Goal: Feedback & Contribution: Contribute content

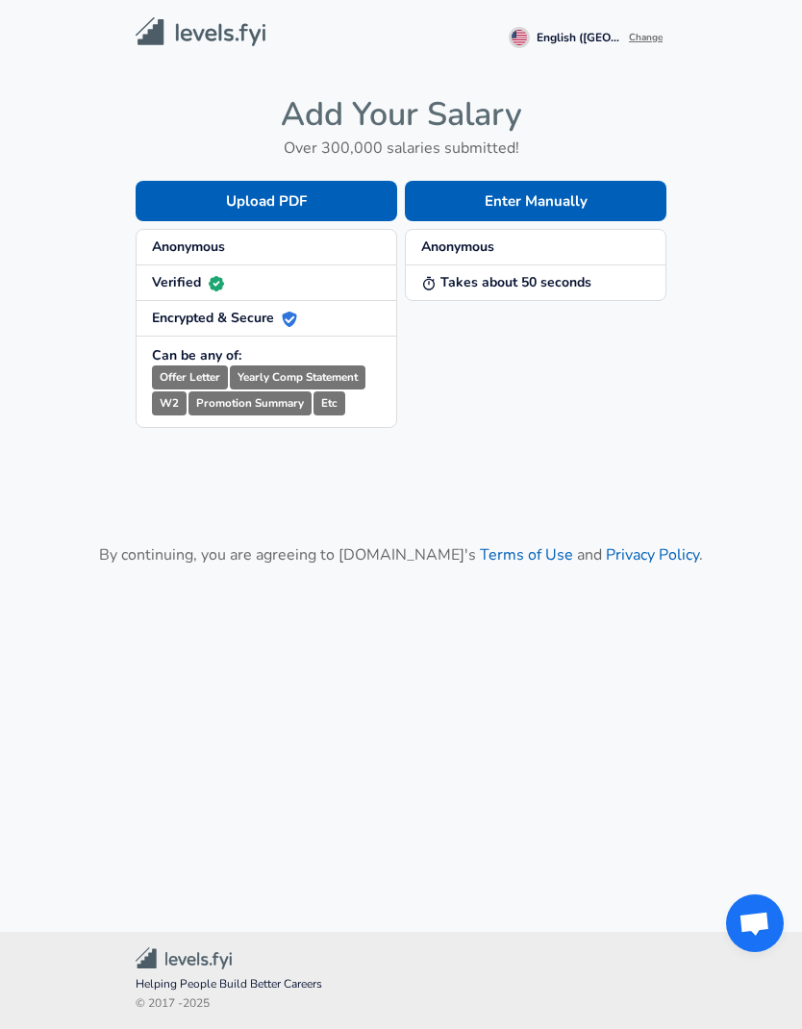
click at [591, 198] on button "Enter Manually" at bounding box center [535, 201] width 261 height 40
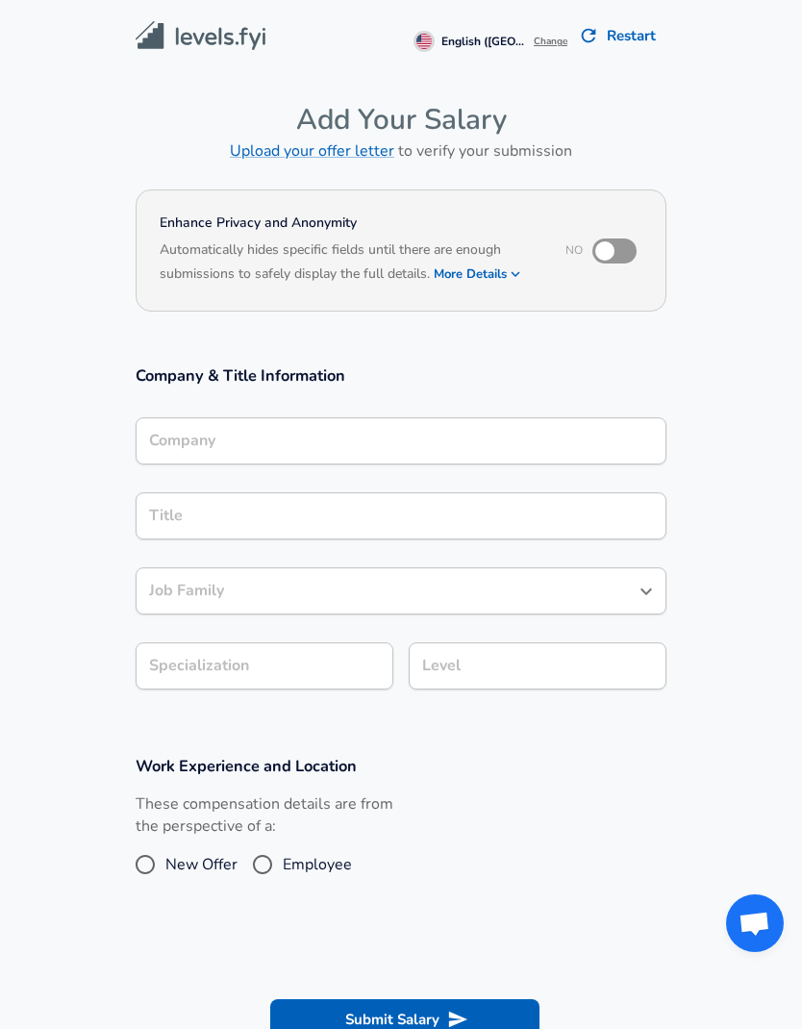
click at [613, 248] on input "checkbox" at bounding box center [605, 251] width 110 height 37
checkbox input "true"
click at [588, 426] on input "Company" at bounding box center [400, 441] width 513 height 30
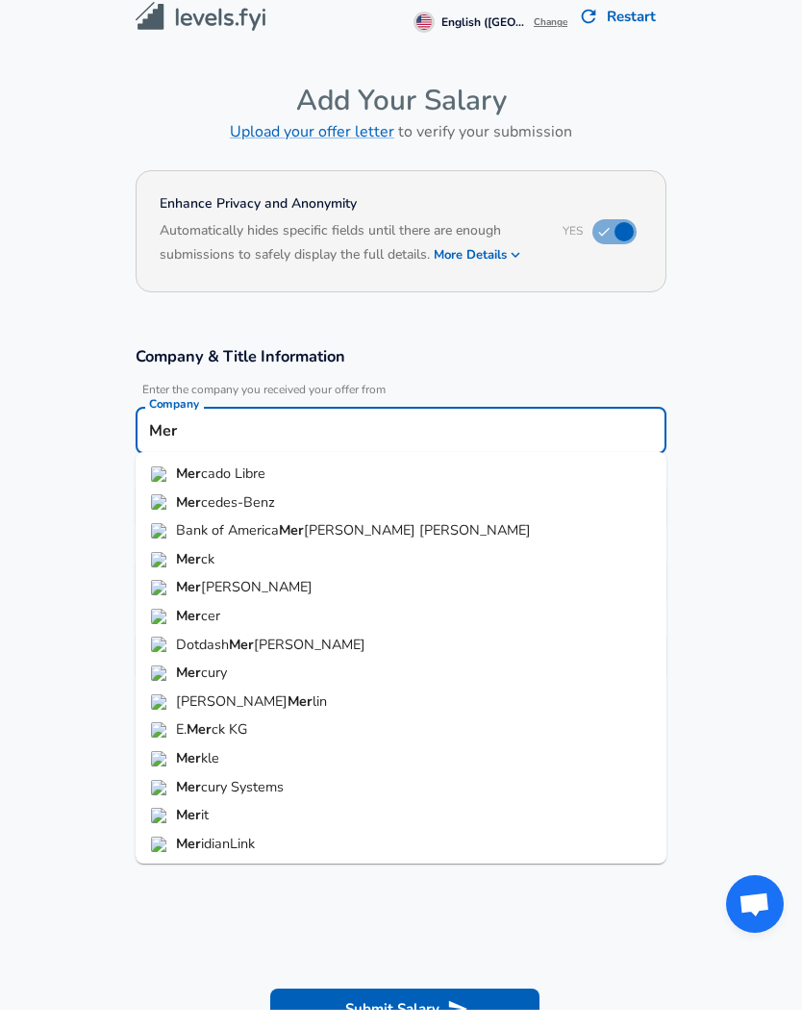
click at [244, 483] on span "cado Libre" at bounding box center [233, 492] width 64 height 19
type input "[PERSON_NAME] Libre"
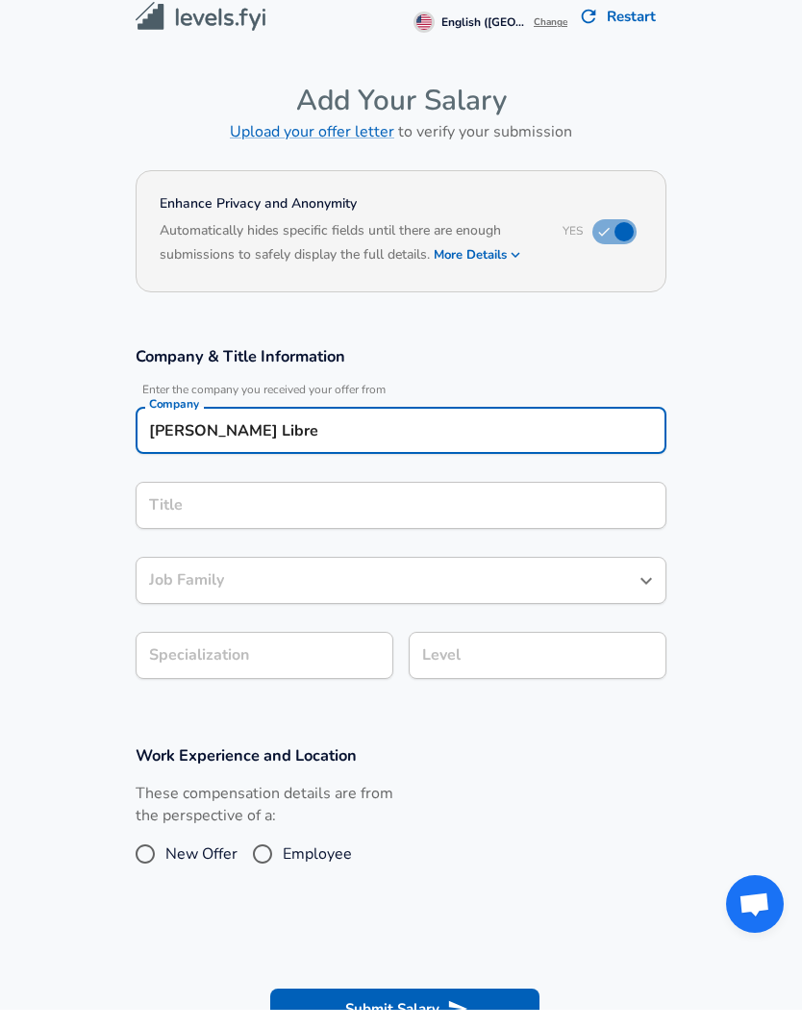
click at [422, 457] on div "Company & Title Information Enter the company you received your offer from Comp…" at bounding box center [400, 537] width 577 height 347
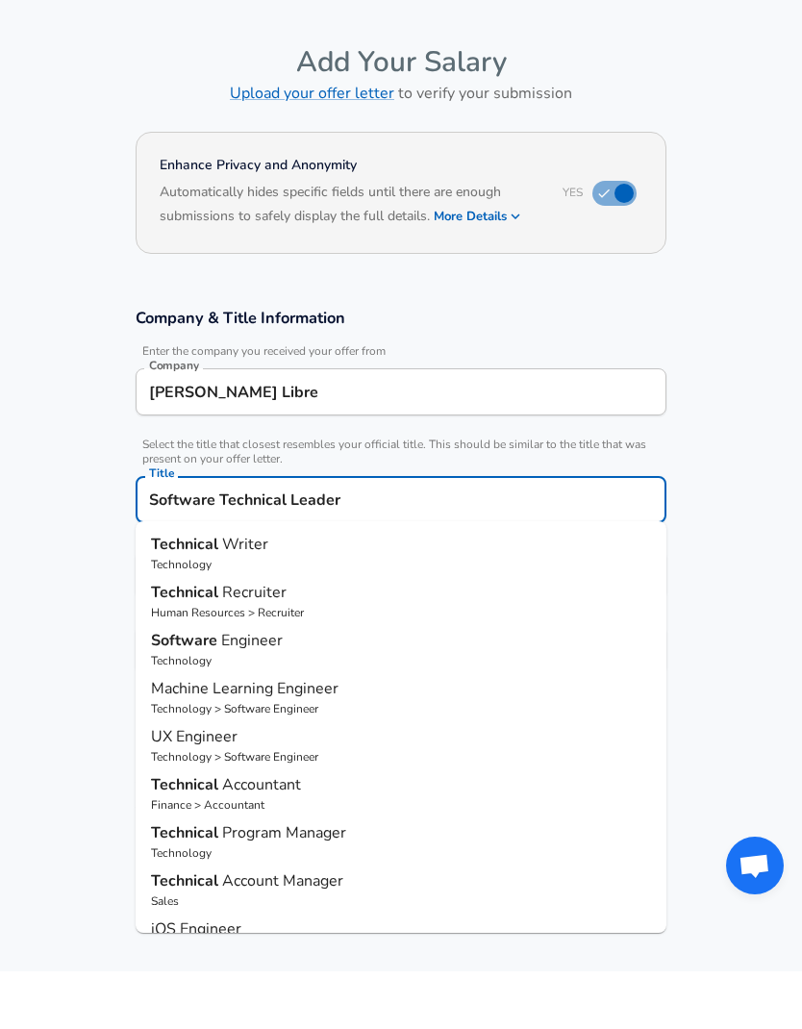
type input "Software Technical Leader"
click at [775, 543] on section "Company & Title Information Enter the company you received your offer from Comp…" at bounding box center [401, 558] width 802 height 432
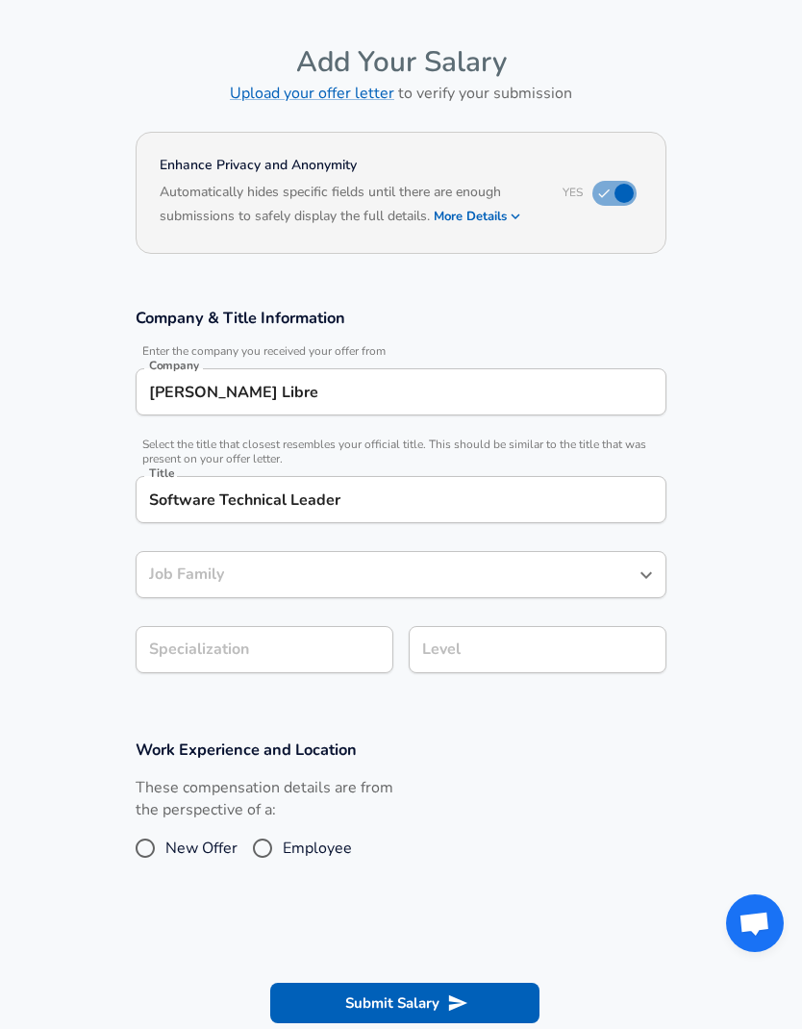
click at [624, 538] on div "Job Family Job Family" at bounding box center [401, 572] width 531 height 75
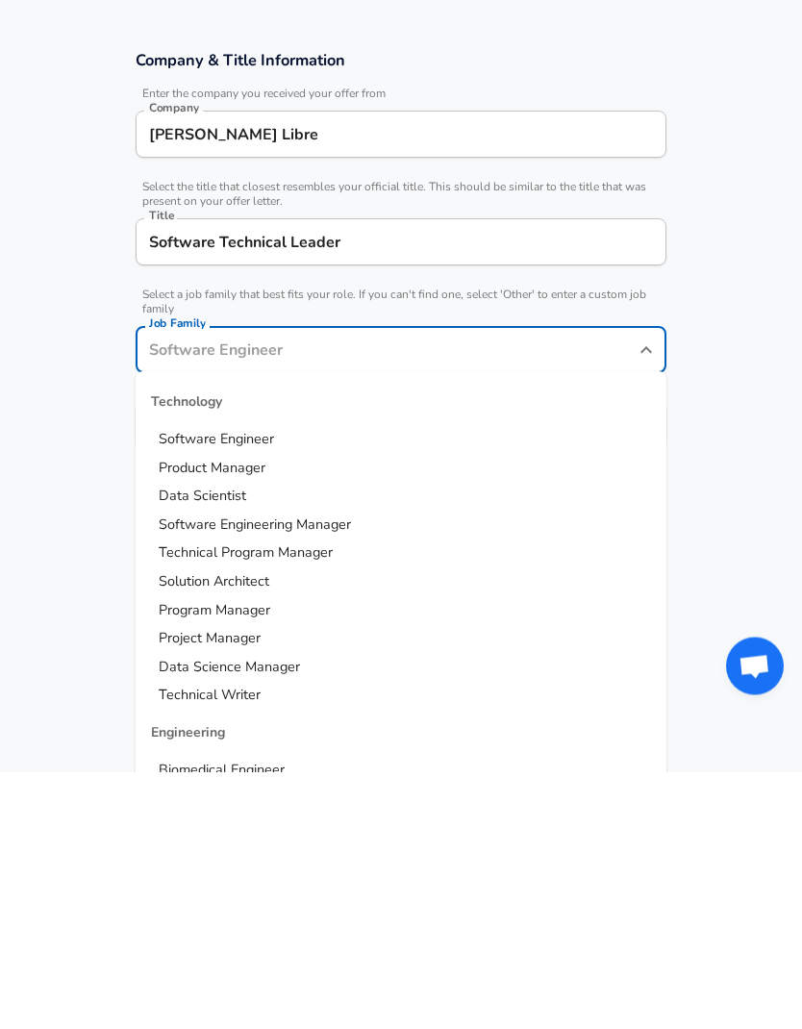
click at [246, 686] on span "Software Engineer" at bounding box center [216, 695] width 115 height 19
type input "Software Engineer"
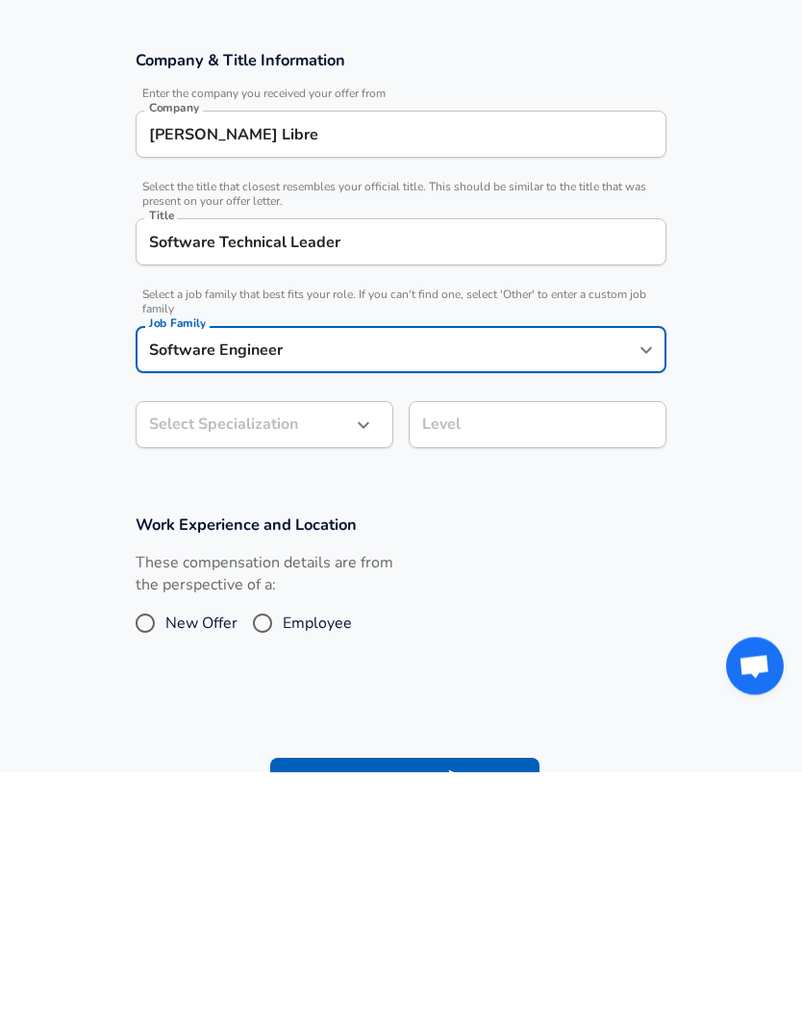
click at [332, 361] on body "English ([GEOGRAPHIC_DATA]) Change Restart Add Your Salary Upload your offer le…" at bounding box center [401, 456] width 802 height 1029
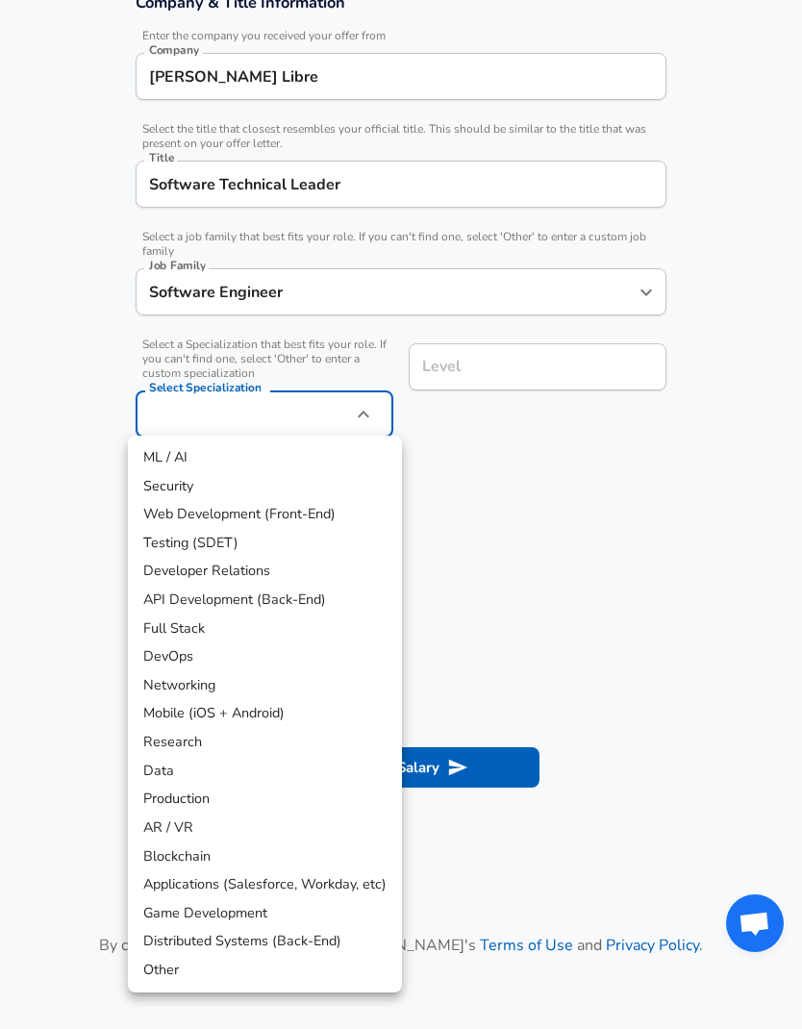
click at [271, 590] on li "API Development (Back-End)" at bounding box center [265, 599] width 274 height 29
type input "API Development (Back-End)"
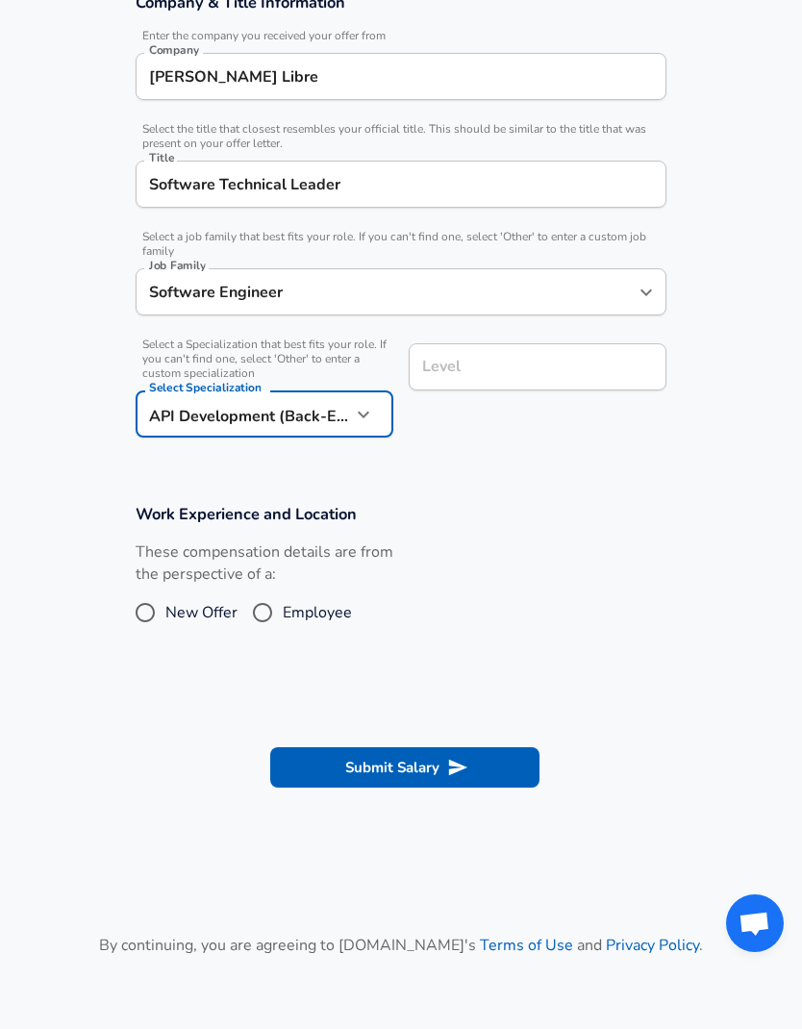
click at [558, 328] on div "Level Level" at bounding box center [529, 389] width 273 height 122
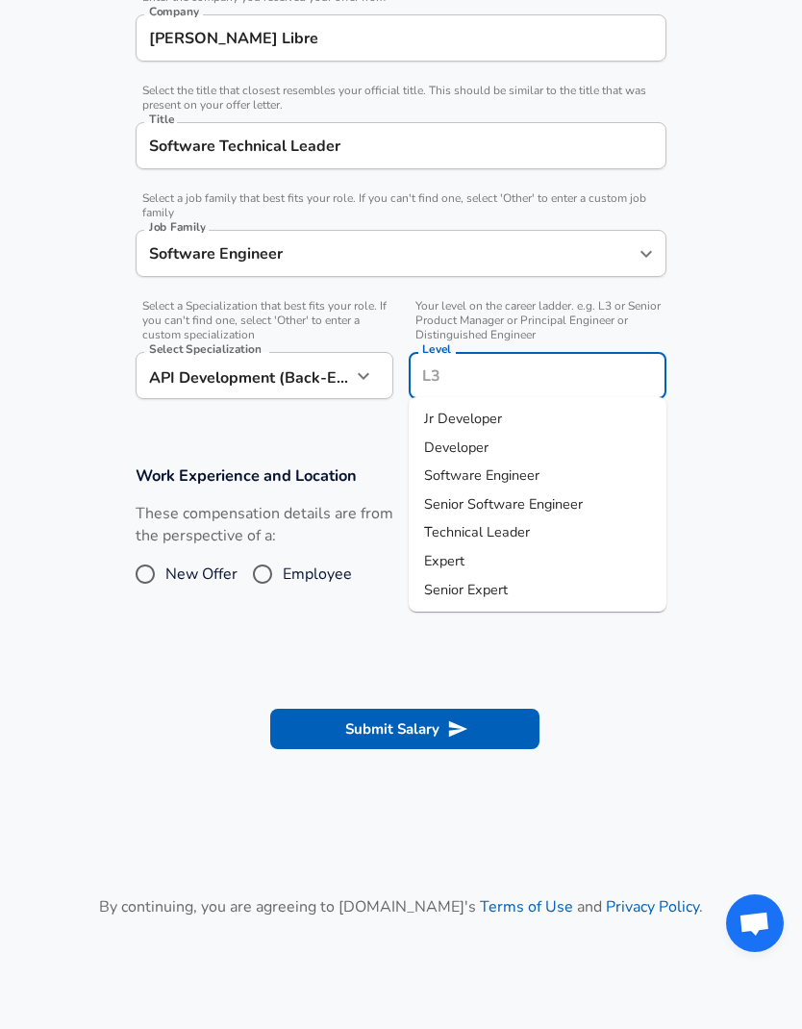
scroll to position [372, 0]
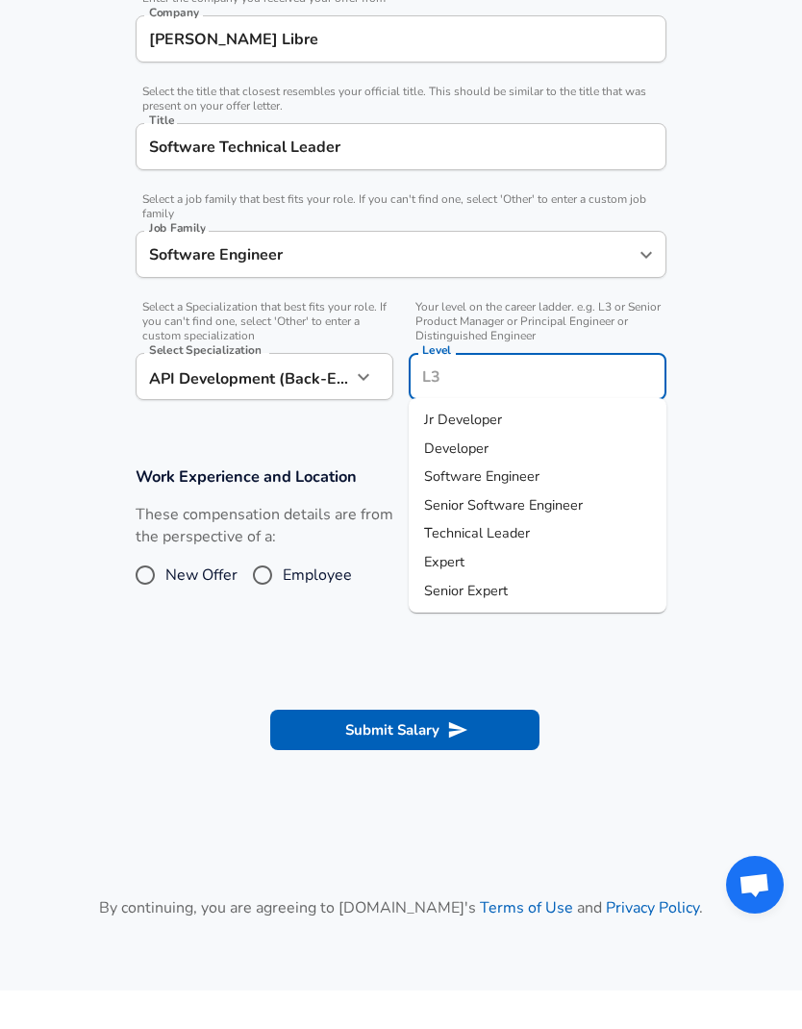
click at [513, 561] on span "Technical Leader" at bounding box center [477, 570] width 106 height 19
type input "Technical Leader"
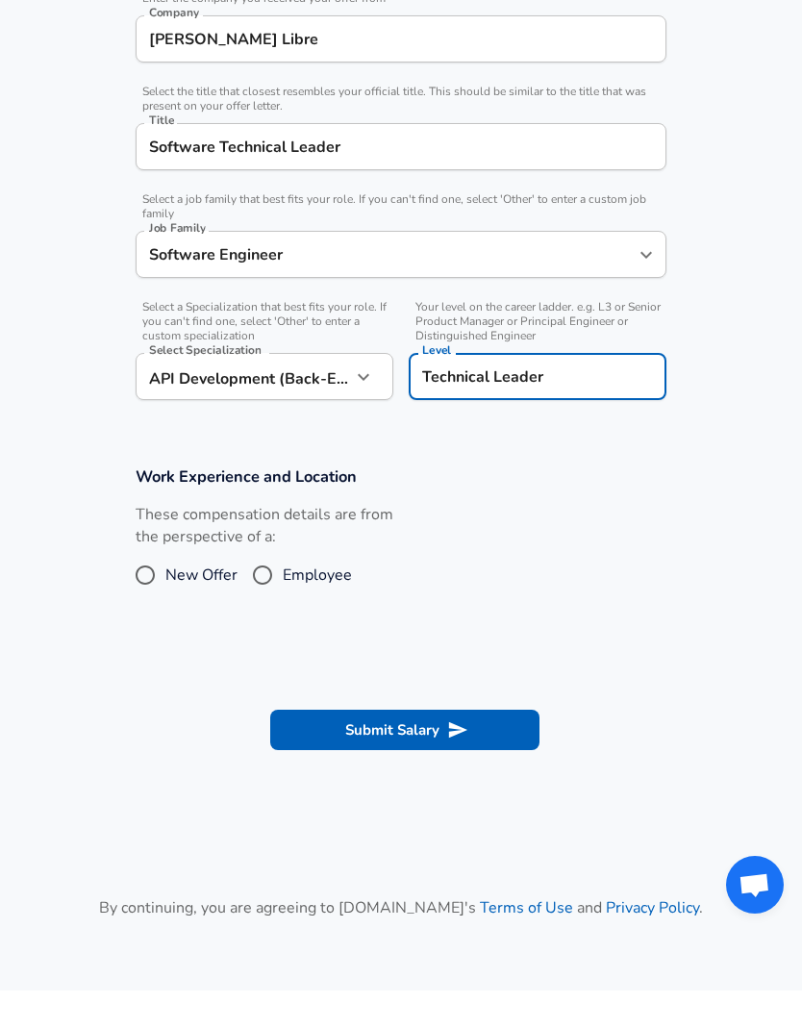
click at [250, 598] on input "Employee" at bounding box center [262, 613] width 40 height 31
radio input "true"
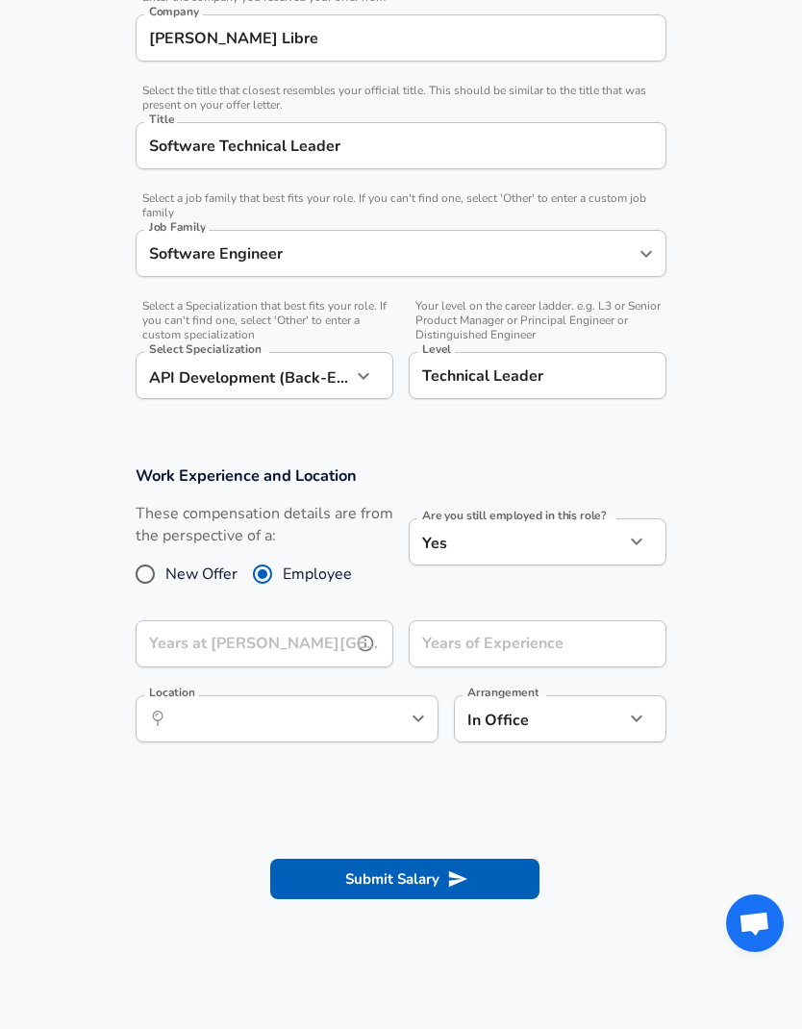
click at [324, 630] on input "Years at [PERSON_NAME][GEOGRAPHIC_DATA]" at bounding box center [243, 643] width 215 height 47
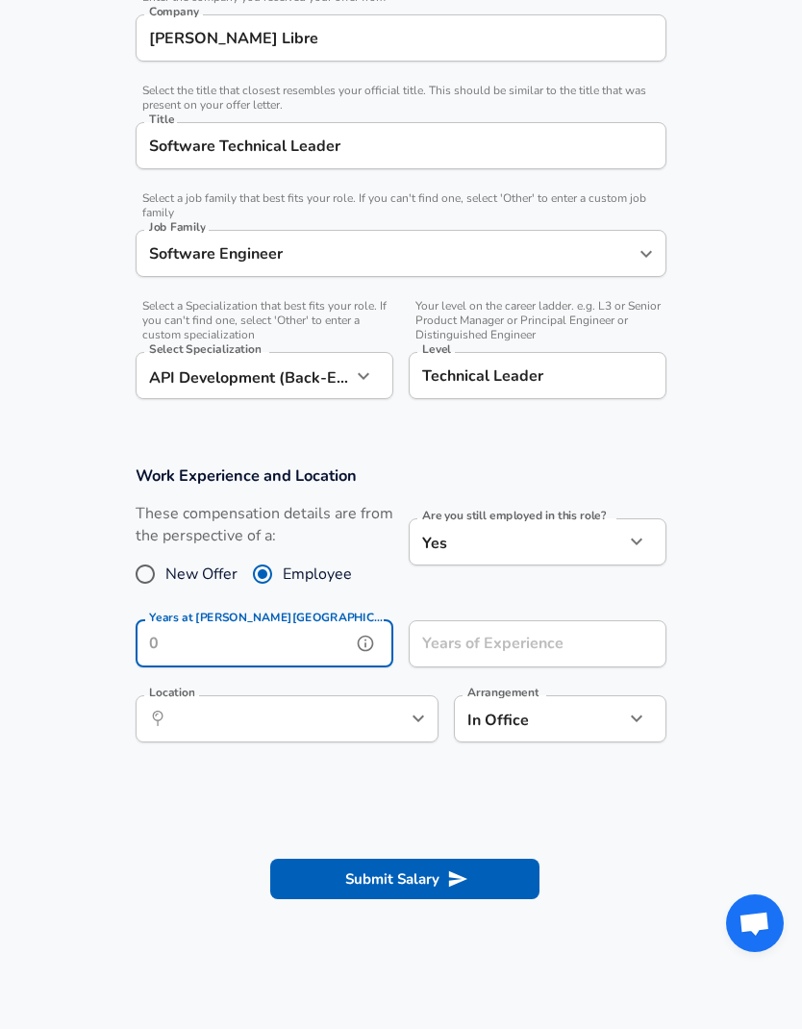
scroll to position [410, 0]
type input "6"
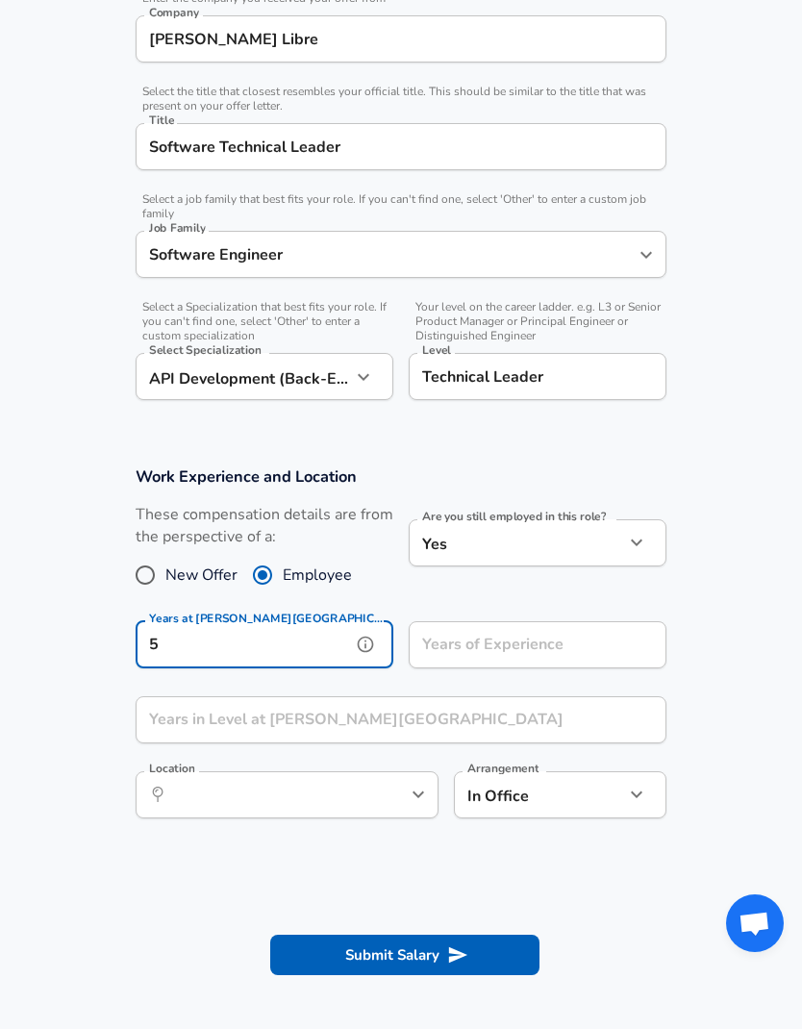
type input "5"
click at [589, 643] on input "Years of Experience" at bounding box center [516, 644] width 215 height 47
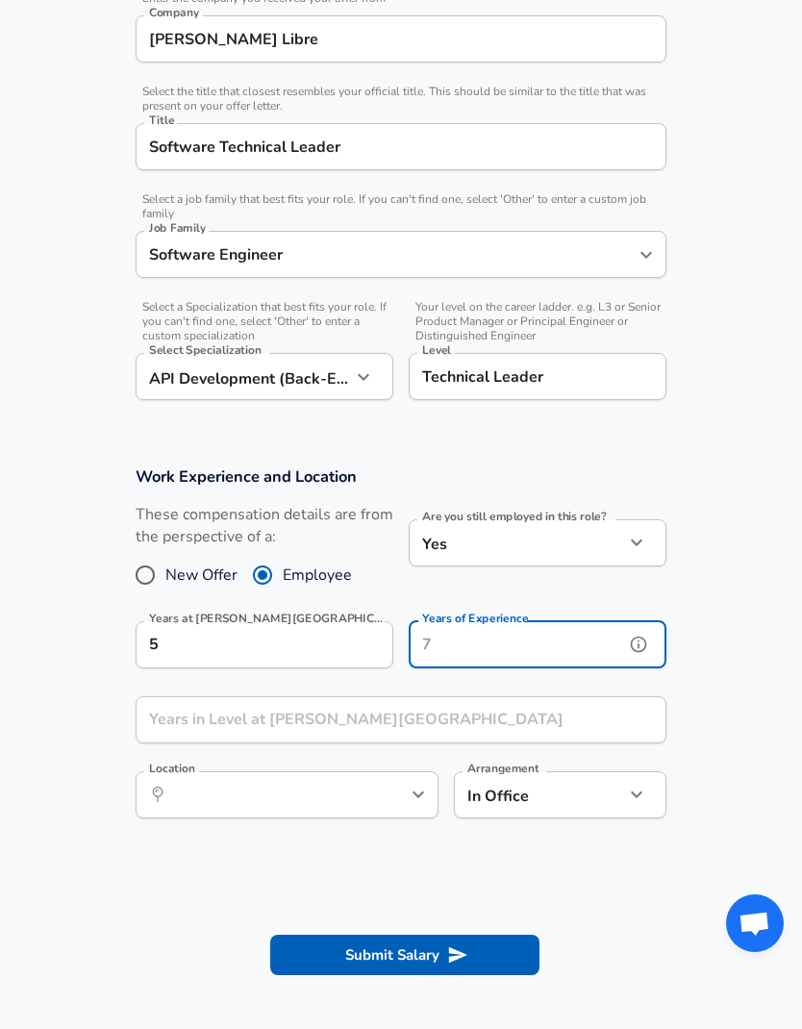
type input "3"
type input "20"
click at [782, 626] on section "Work Experience and Location These compensation details are from the perspectiv…" at bounding box center [401, 651] width 802 height 417
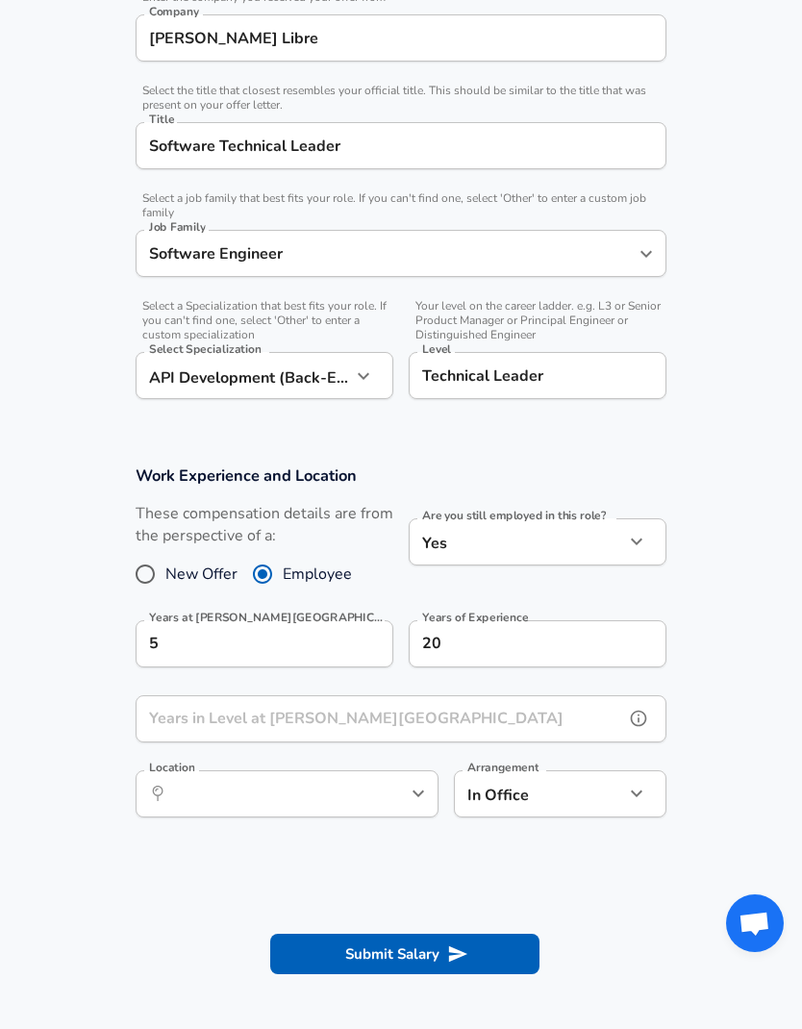
click at [479, 724] on input "Years in Level at [PERSON_NAME][GEOGRAPHIC_DATA]" at bounding box center [380, 718] width 488 height 47
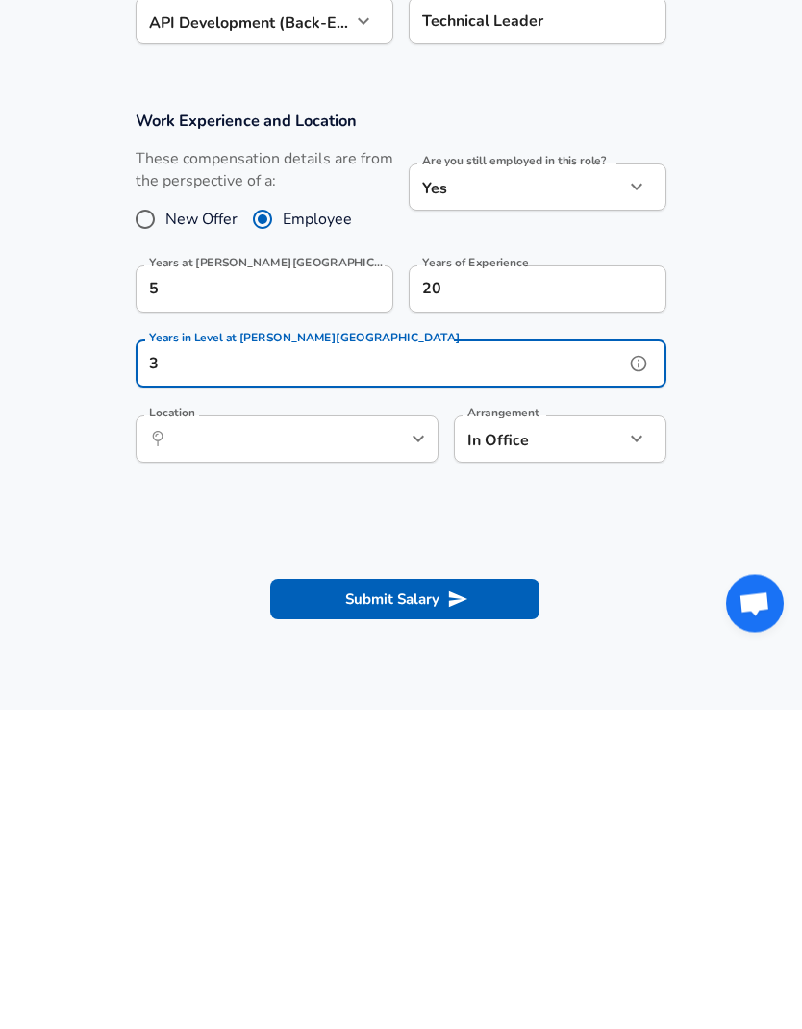
click at [400, 744] on button "help" at bounding box center [386, 758] width 29 height 29
type input "3"
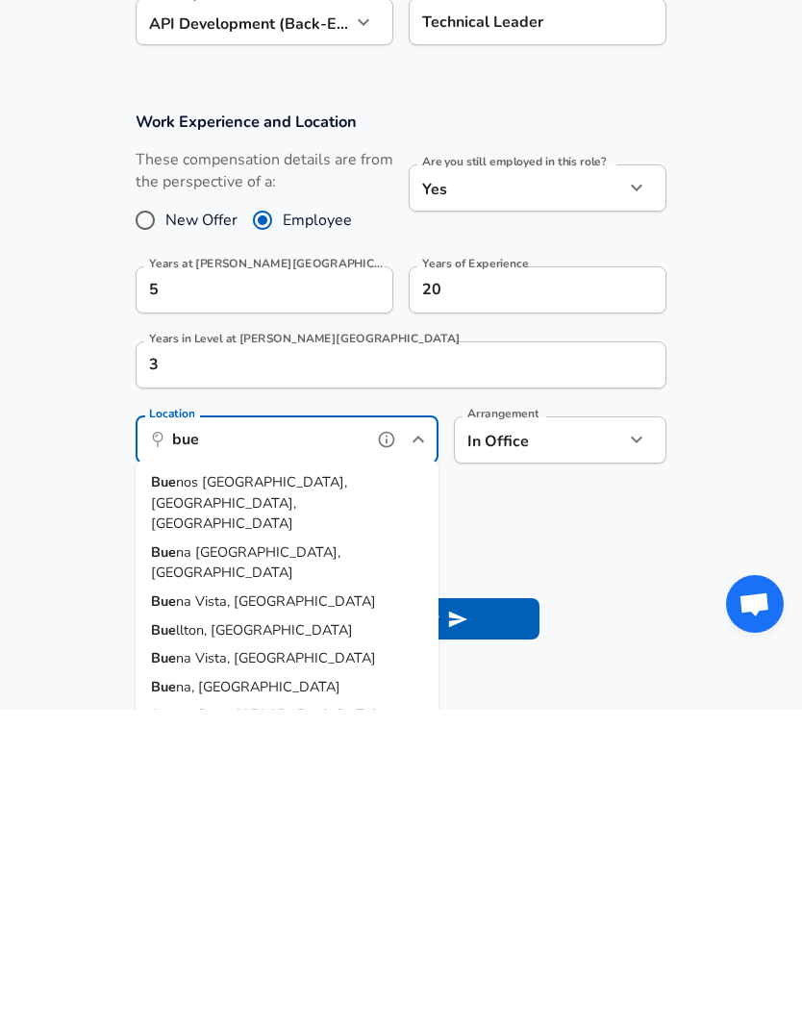
click at [331, 787] on li "Bue nos [GEOGRAPHIC_DATA], [GEOGRAPHIC_DATA], [GEOGRAPHIC_DATA]" at bounding box center [287, 822] width 303 height 70
type input "[GEOGRAPHIC_DATA], [GEOGRAPHIC_DATA], [GEOGRAPHIC_DATA]"
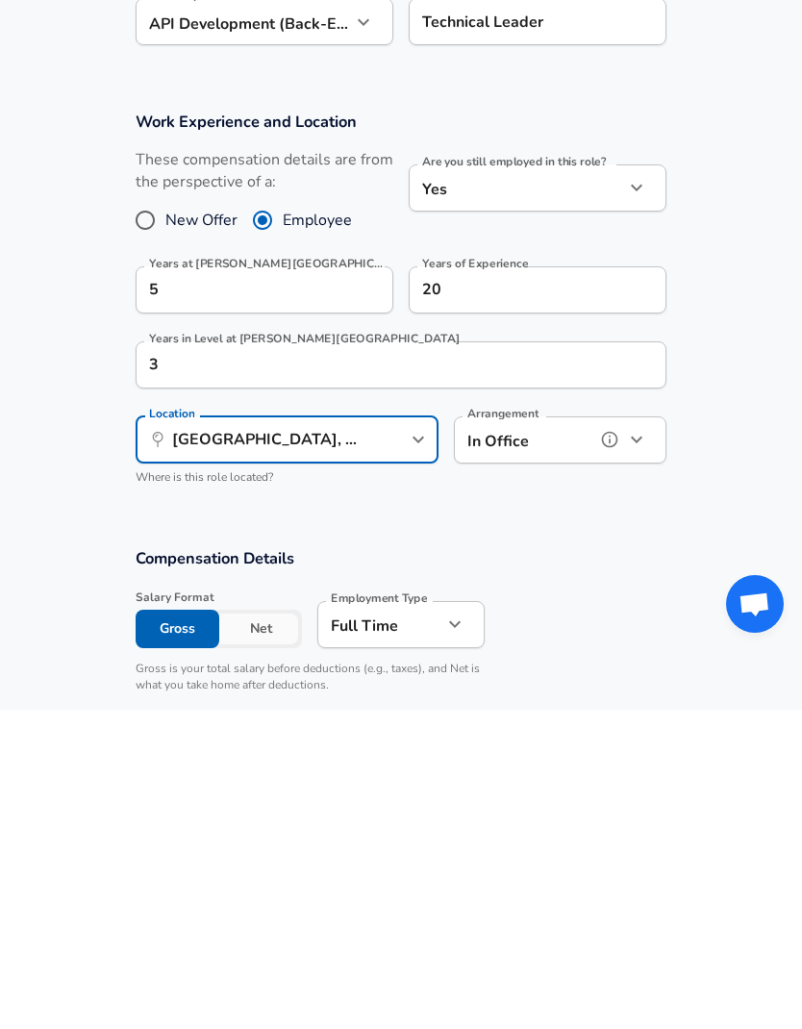
click at [638, 747] on icon "button" at bounding box center [636, 758] width 23 height 23
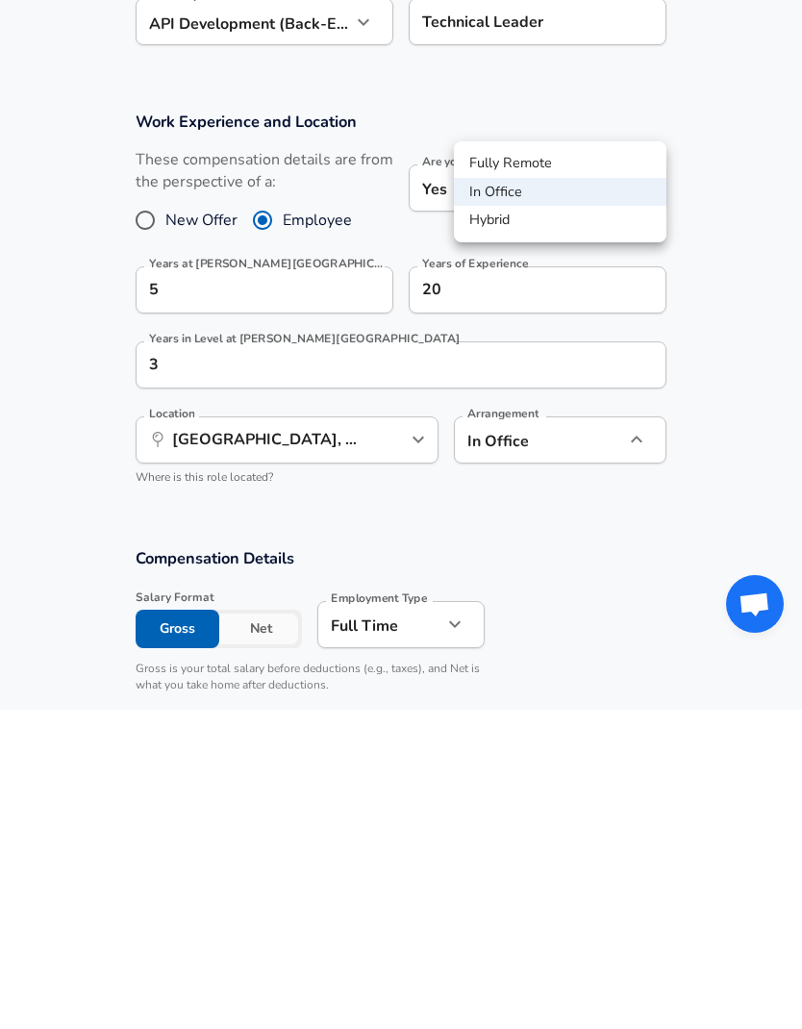
scroll to position [765, 0]
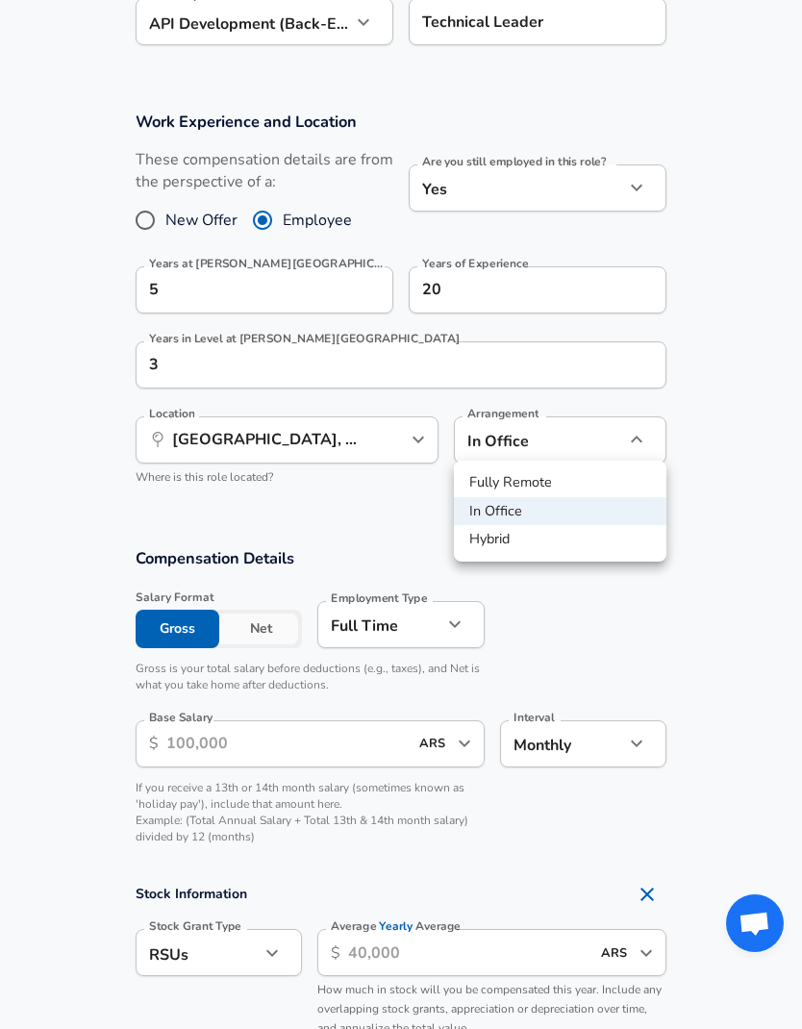
click at [499, 547] on li "Hybrid" at bounding box center [560, 539] width 212 height 29
type input "hybrid"
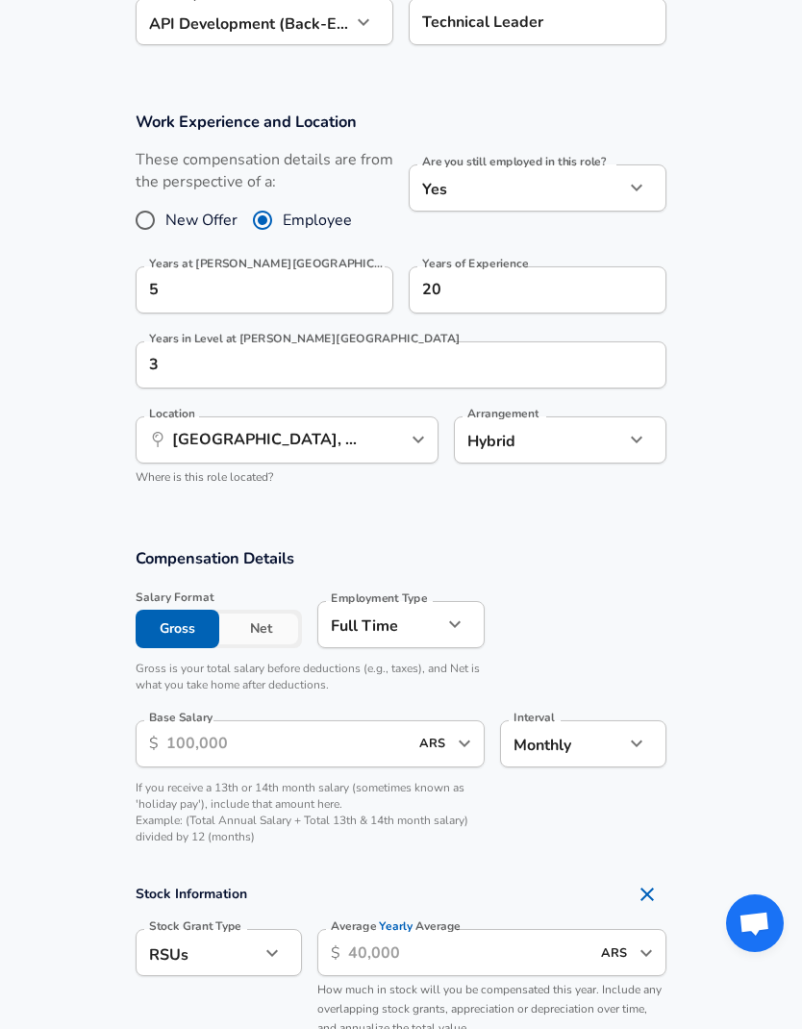
click at [265, 633] on button "Net" at bounding box center [261, 628] width 84 height 38
click at [294, 736] on input "Base Salary" at bounding box center [286, 743] width 241 height 47
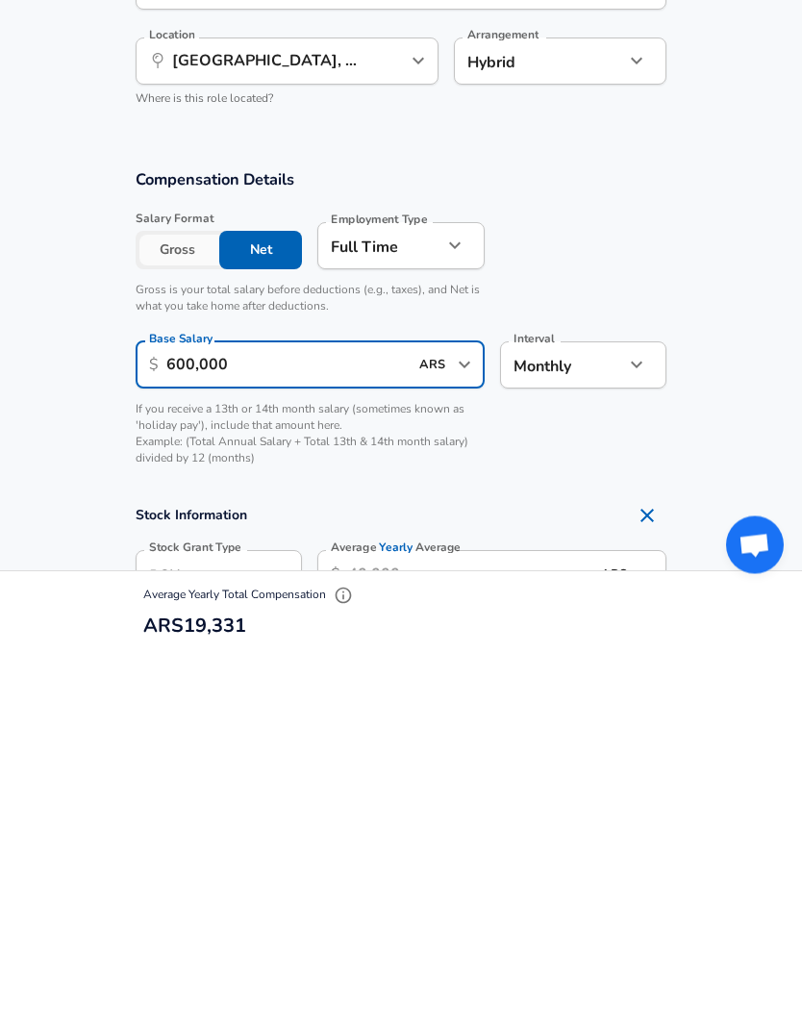
type input "6,000,000"
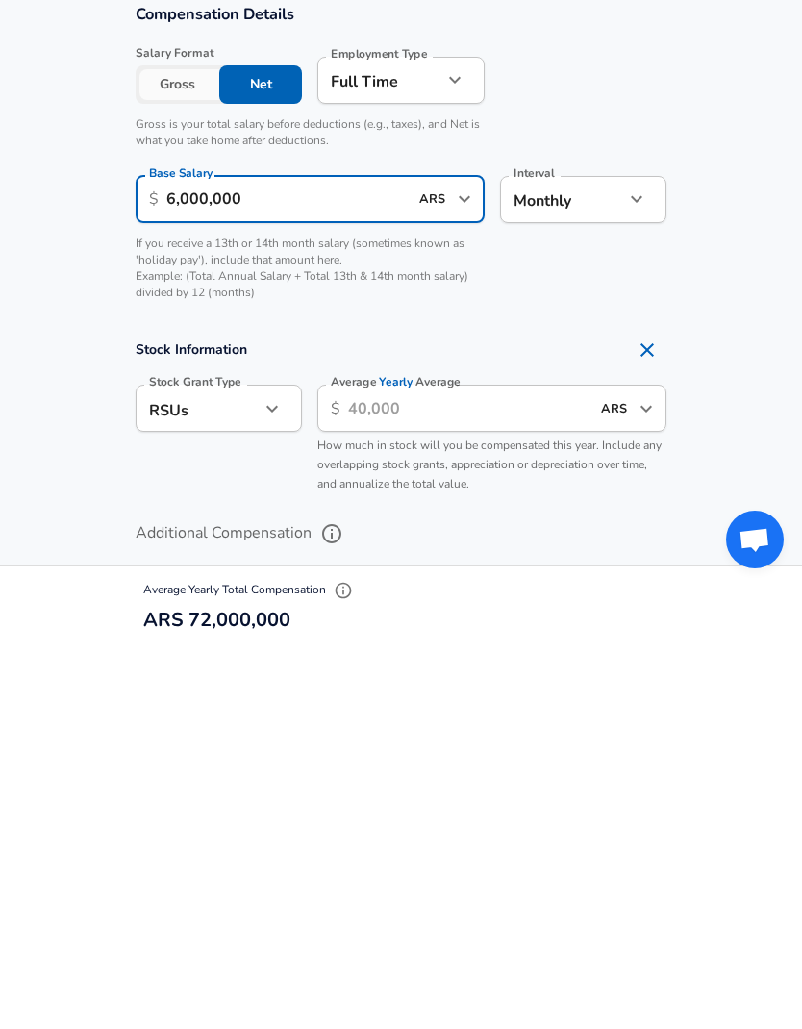
click at [275, 781] on icon "button" at bounding box center [271, 792] width 23 height 23
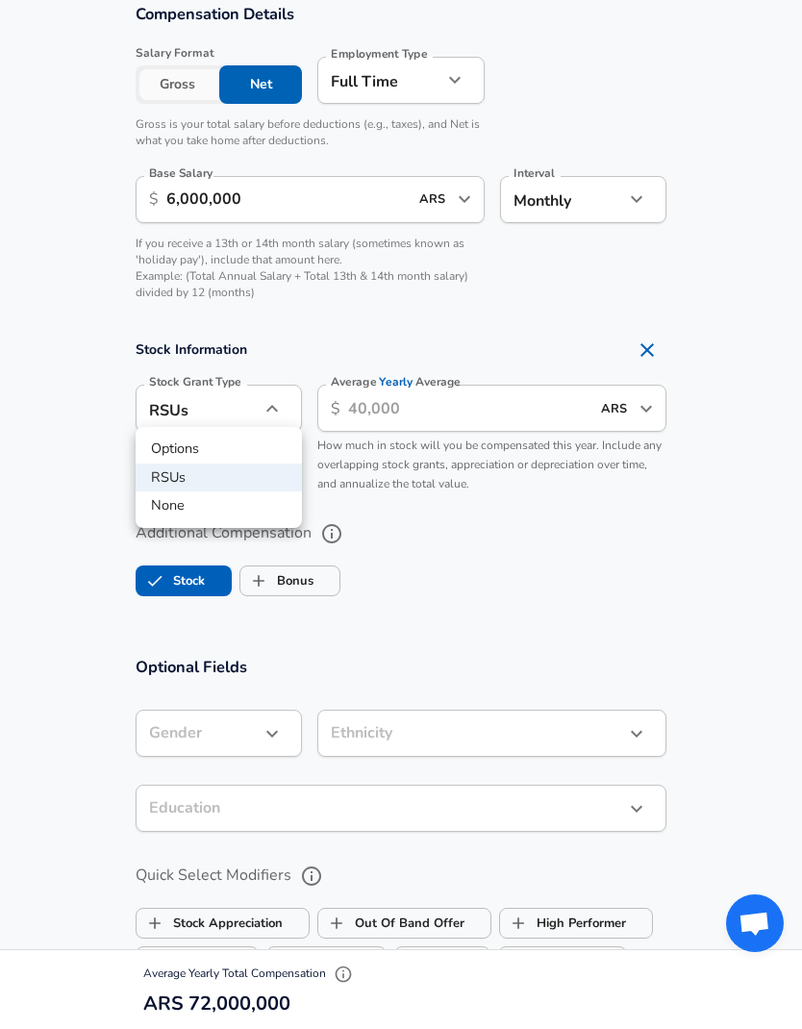
click at [552, 515] on div at bounding box center [401, 514] width 802 height 1029
click at [456, 403] on input "Average Yearly Average" at bounding box center [468, 407] width 241 height 47
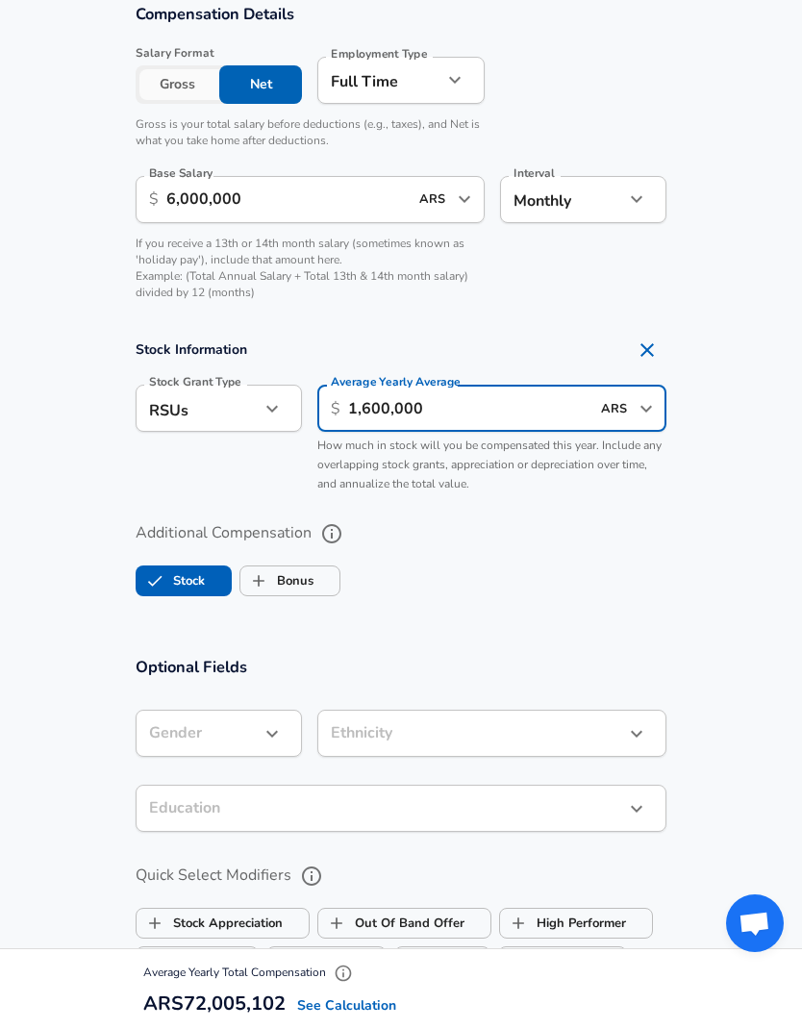
type input "16,000,000"
click at [313, 571] on label "Bonus" at bounding box center [276, 580] width 73 height 37
checkbox input "true"
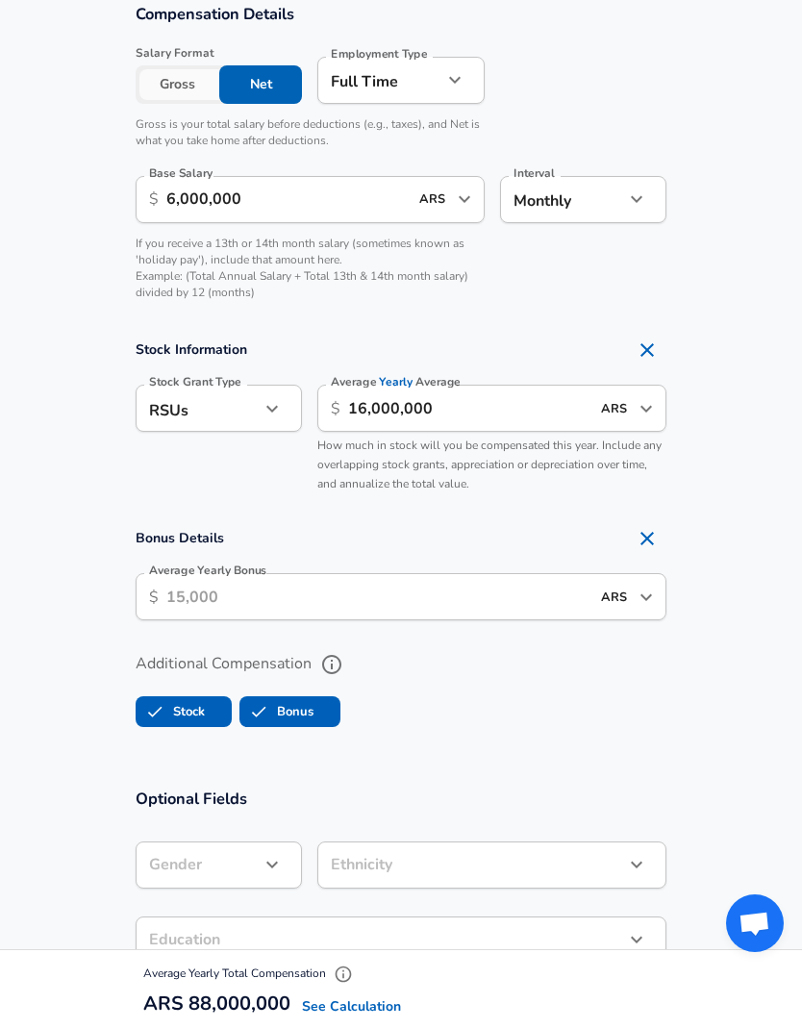
click at [374, 586] on input "Average Yearly Bonus" at bounding box center [377, 596] width 423 height 47
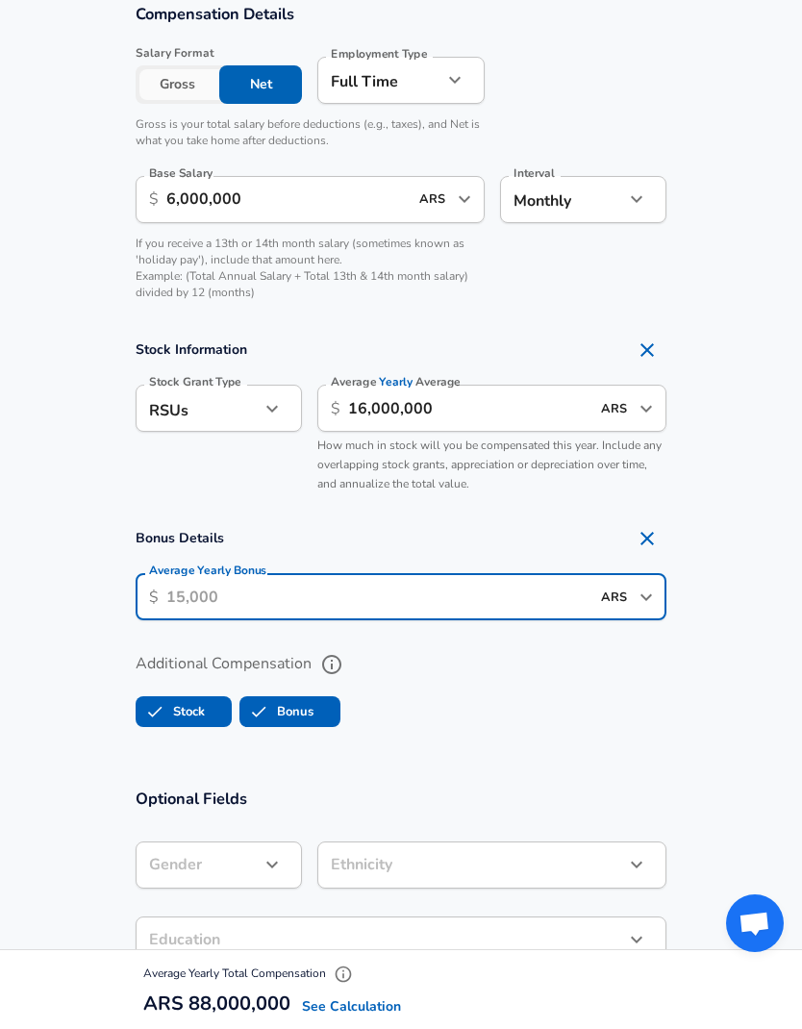
type input "6"
type input "12,000,000"
click at [746, 611] on section "Bonus Details Average Yearly Bonus ​ $ 12,000,000 ARS ​ Average Yearly Bonus" at bounding box center [401, 575] width 802 height 113
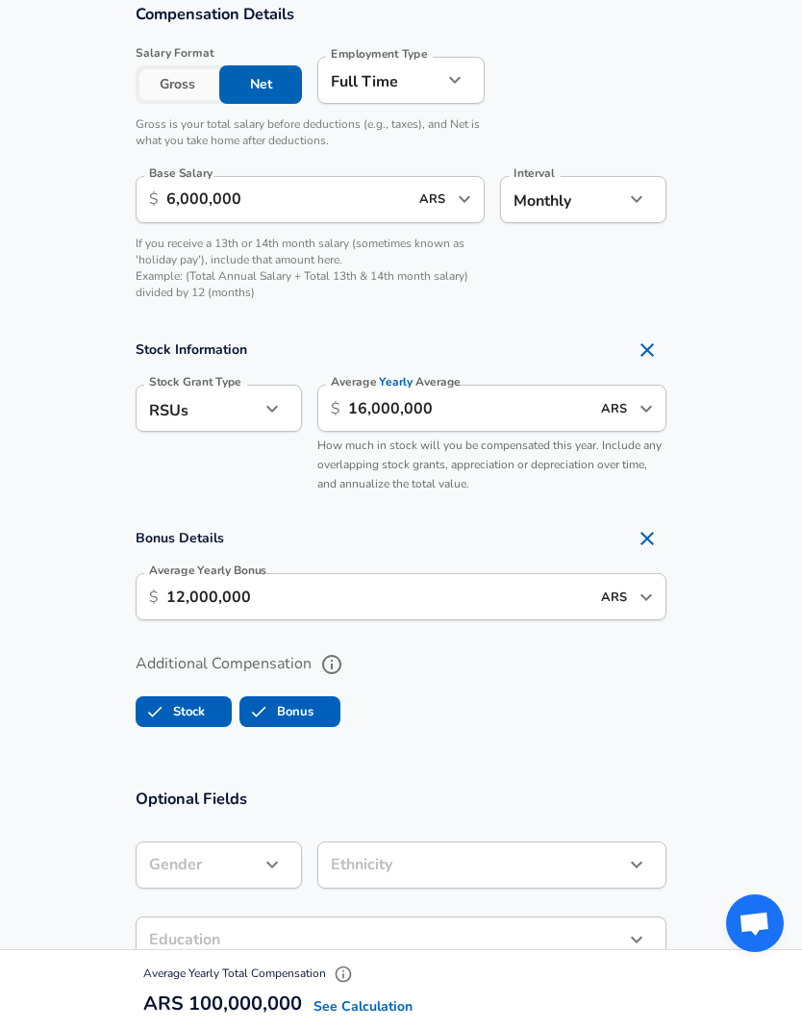
click at [499, 384] on input "16,000,000" at bounding box center [468, 407] width 241 height 47
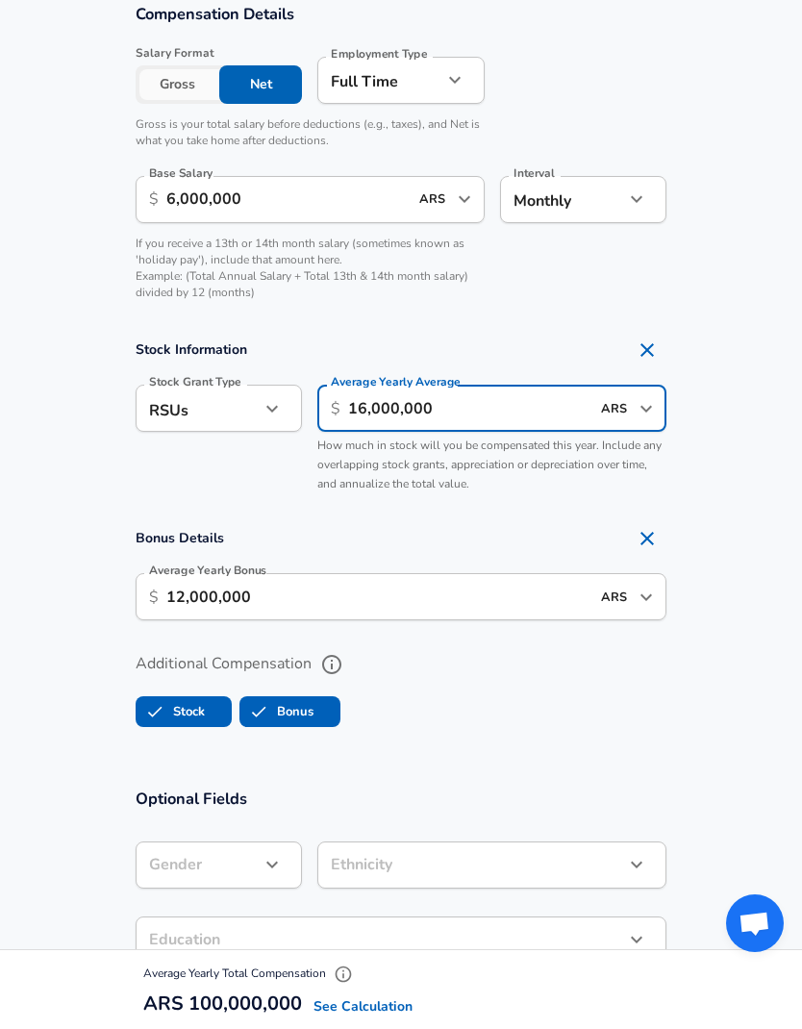
click at [495, 405] on input "16,000,000" at bounding box center [468, 407] width 241 height 47
click at [642, 404] on icon "Open" at bounding box center [645, 408] width 23 height 23
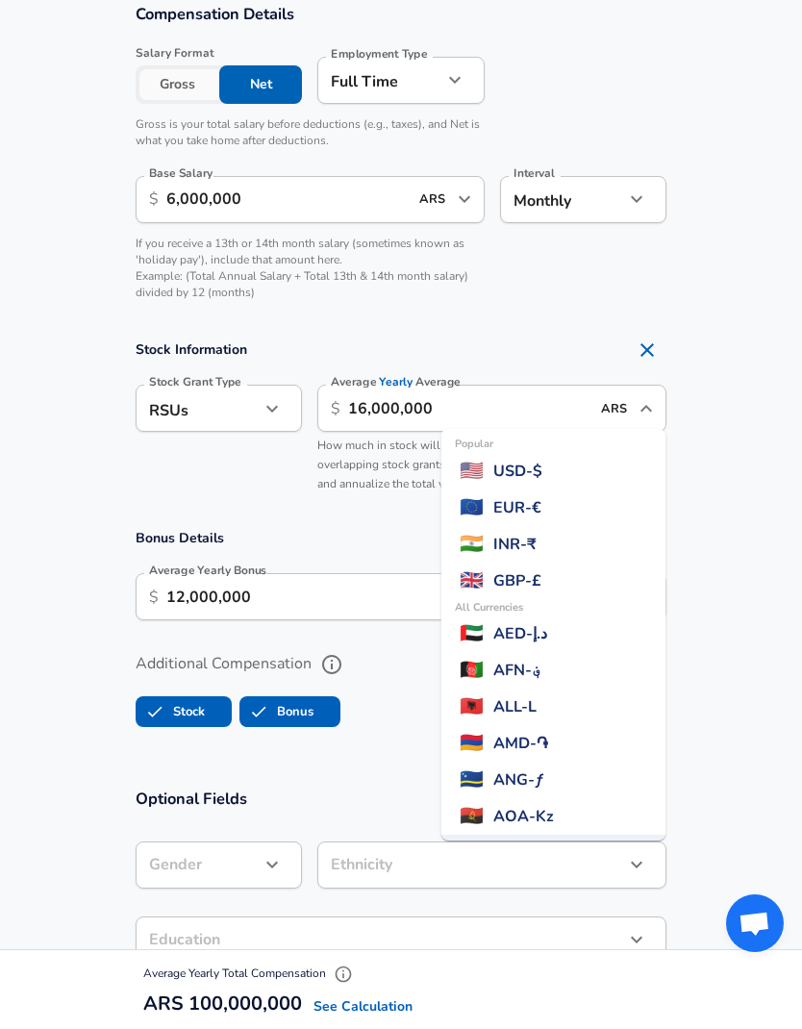
click at [542, 471] on span "USD - $" at bounding box center [517, 470] width 49 height 23
type input "USD"
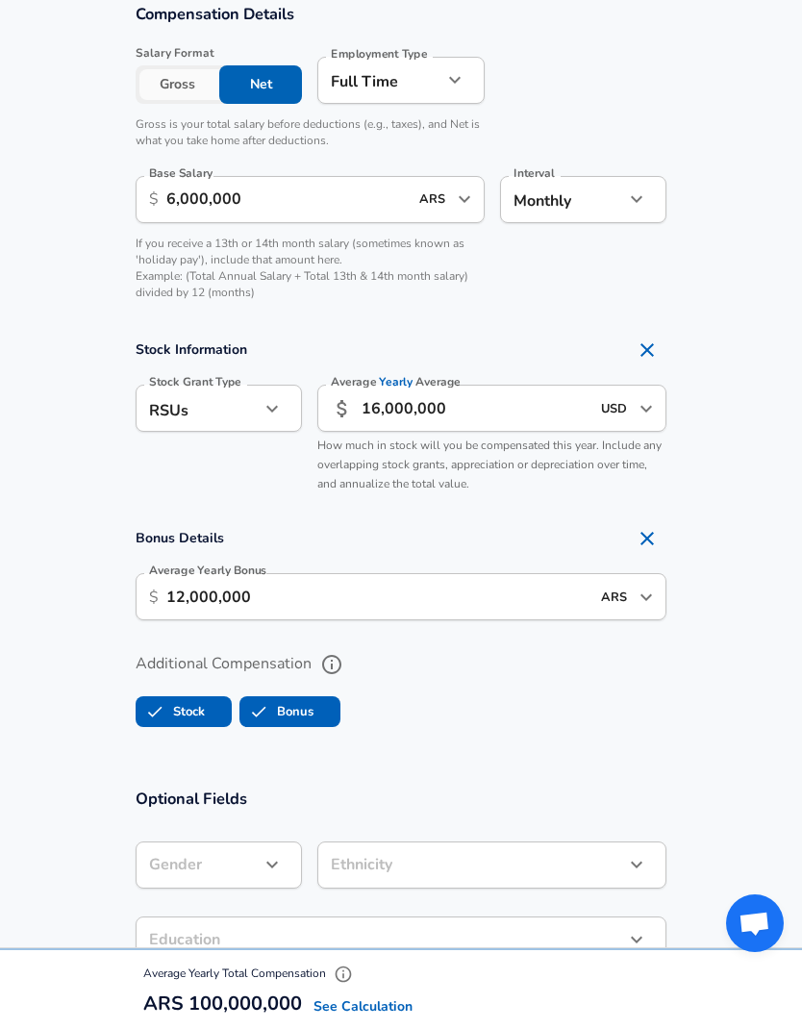
click at [519, 409] on input "16,000,000" at bounding box center [475, 407] width 228 height 47
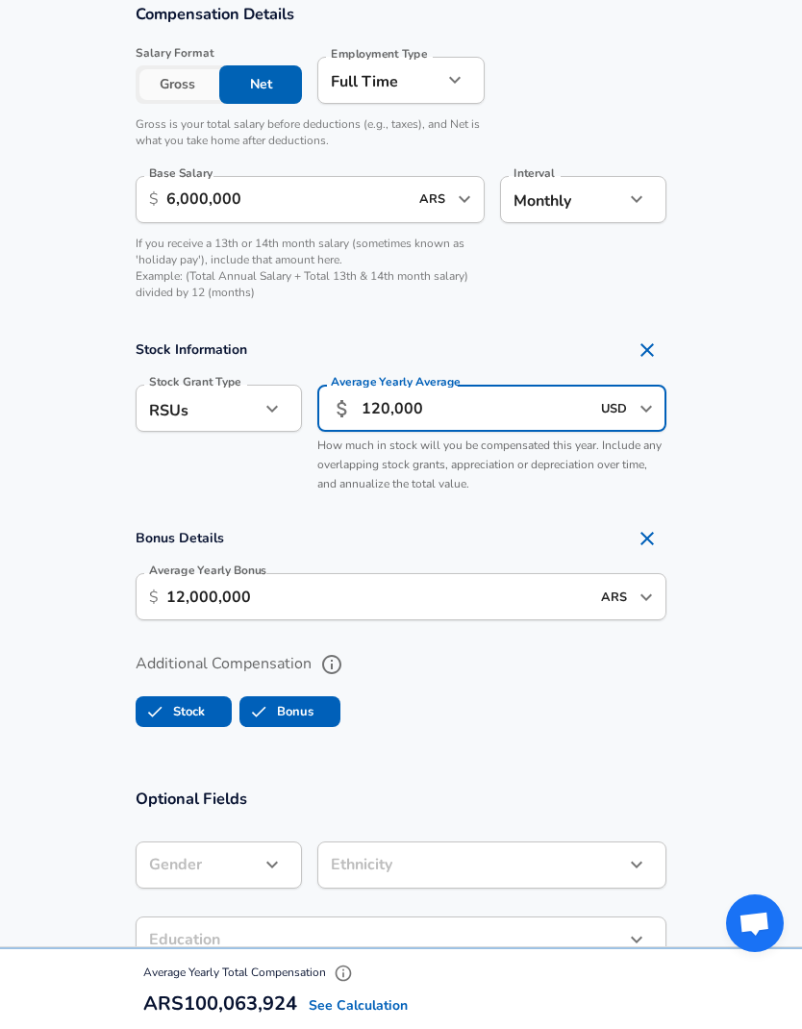
type input "12,000"
click at [798, 602] on section "Bonus Details Average Yearly Bonus ​ $ 12,000,000 ARS ​ Average Yearly Bonus" at bounding box center [401, 575] width 802 height 113
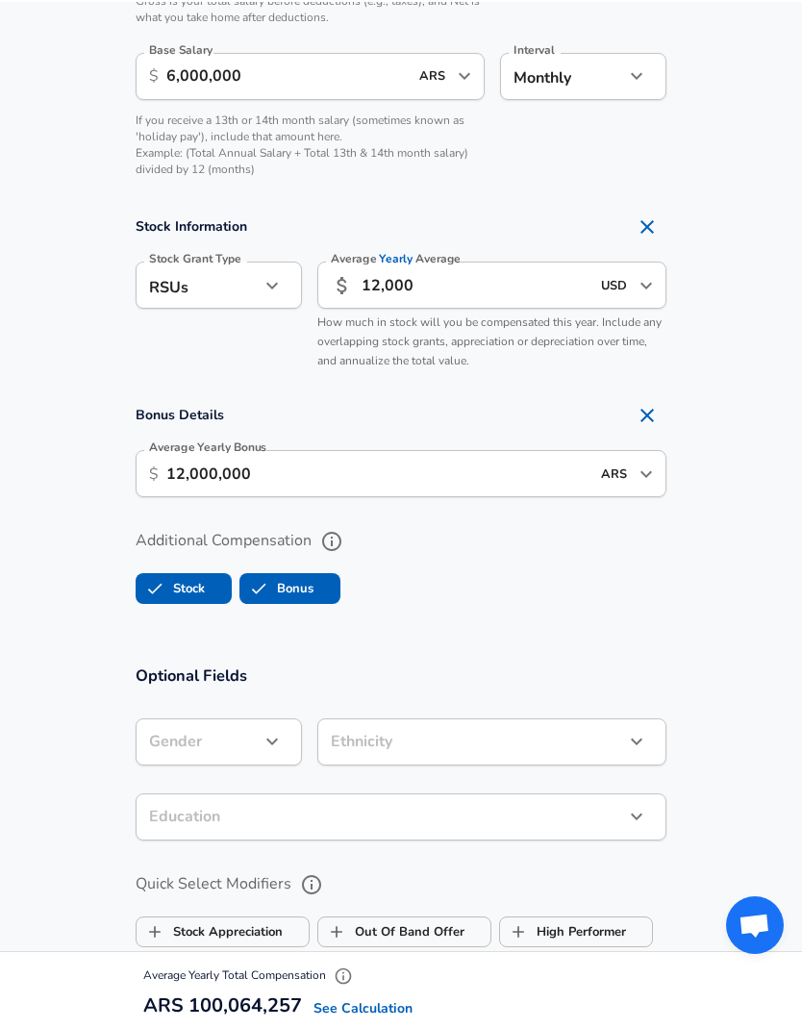
scroll to position [1432, 0]
click at [277, 730] on icon "button" at bounding box center [271, 741] width 23 height 23
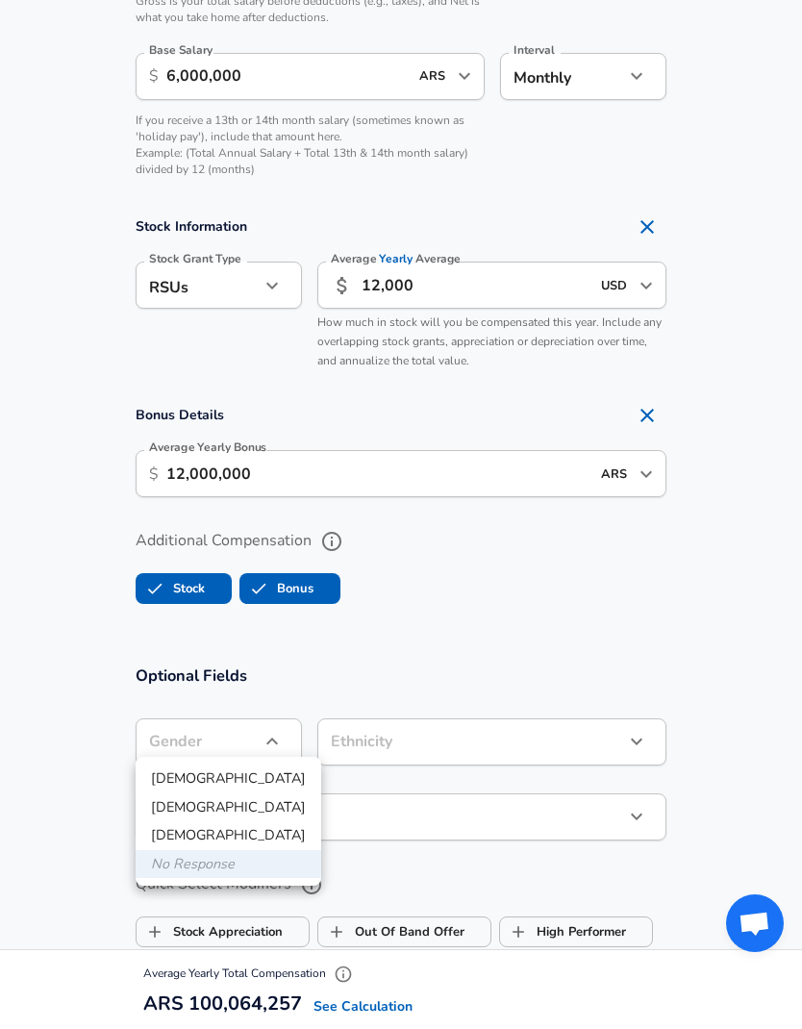
click at [253, 776] on li "[DEMOGRAPHIC_DATA]" at bounding box center [229, 778] width 186 height 29
type input "[DEMOGRAPHIC_DATA]"
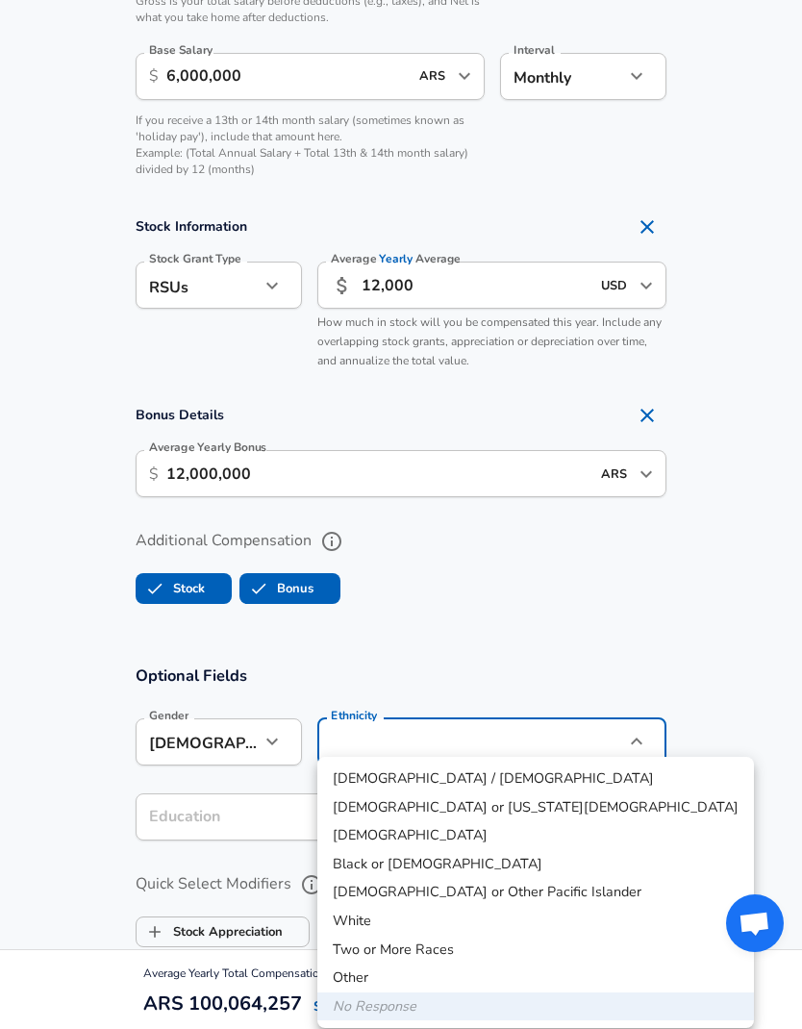
click at [524, 920] on li "White" at bounding box center [535, 920] width 436 height 29
type input "White"
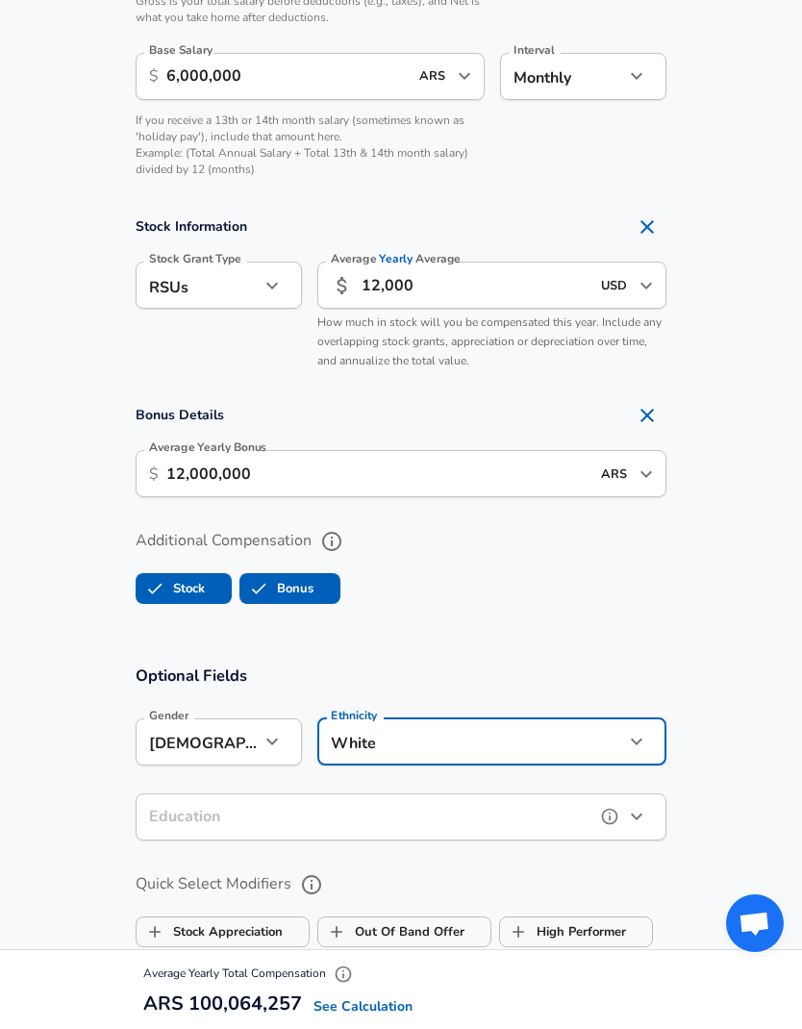
click at [636, 814] on icon "button" at bounding box center [636, 816] width 23 height 23
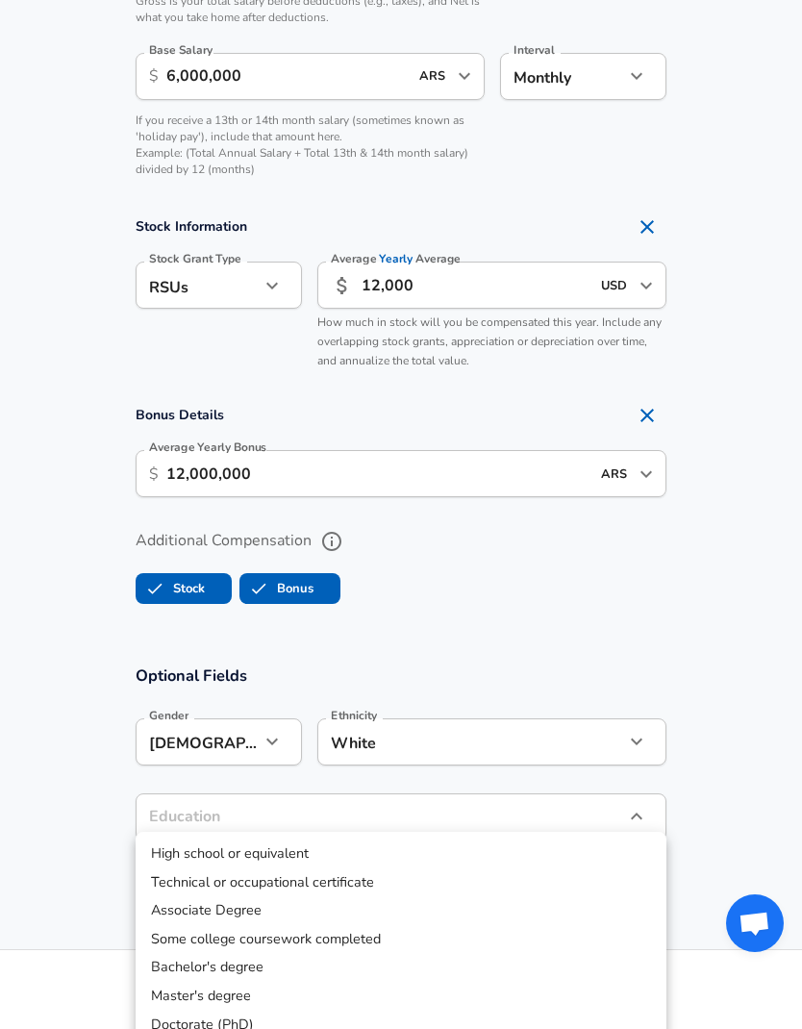
click at [320, 969] on li "Bachelor's degree" at bounding box center [401, 967] width 531 height 29
type input "Bachelors degree"
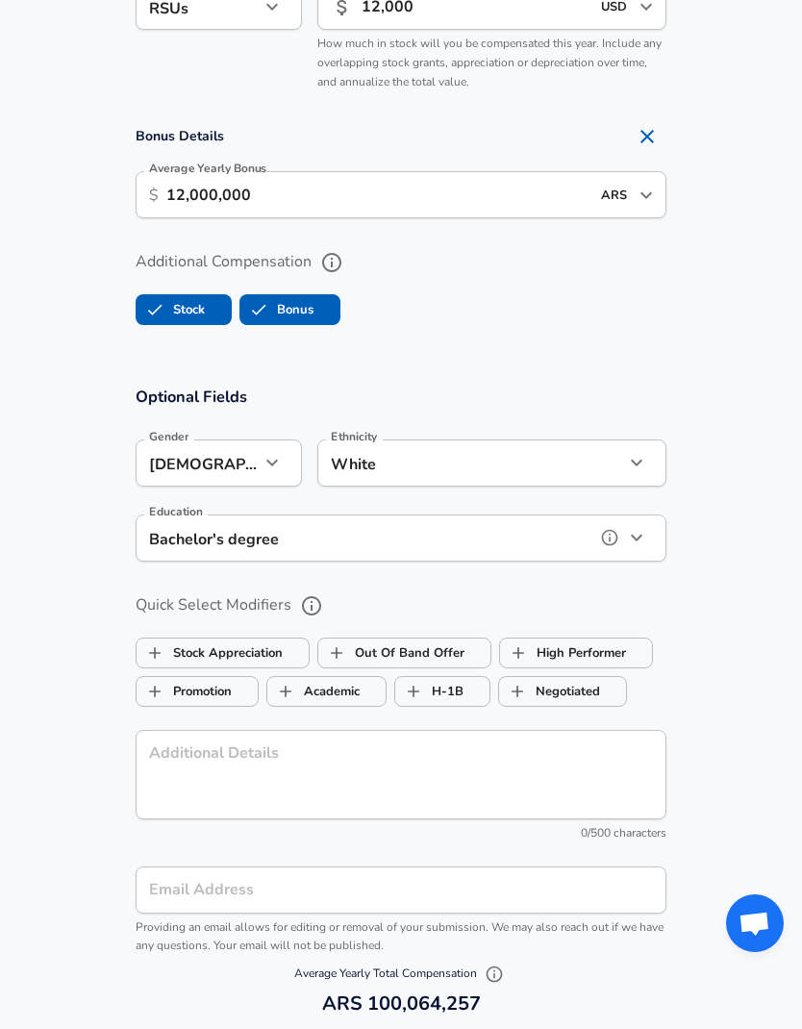
scroll to position [1713, 0]
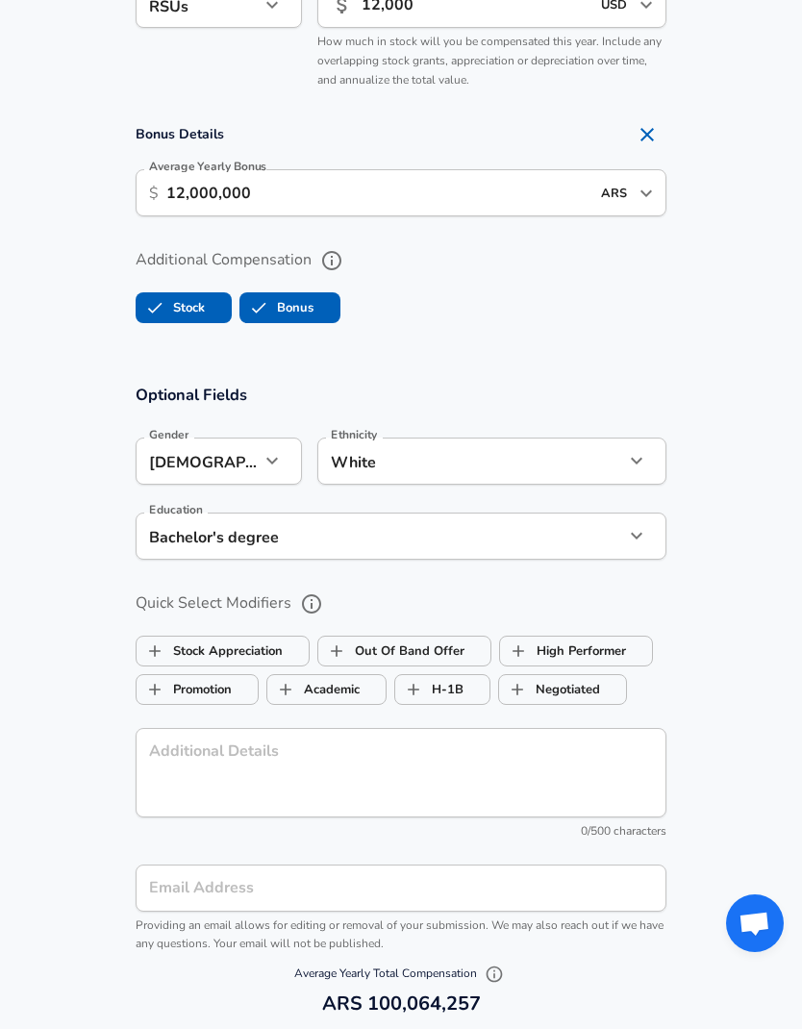
click at [596, 645] on label "High Performer" at bounding box center [563, 651] width 126 height 37
checkbox input "true"
click at [261, 638] on label "Stock Appreciation" at bounding box center [209, 651] width 146 height 37
checkbox input "true"
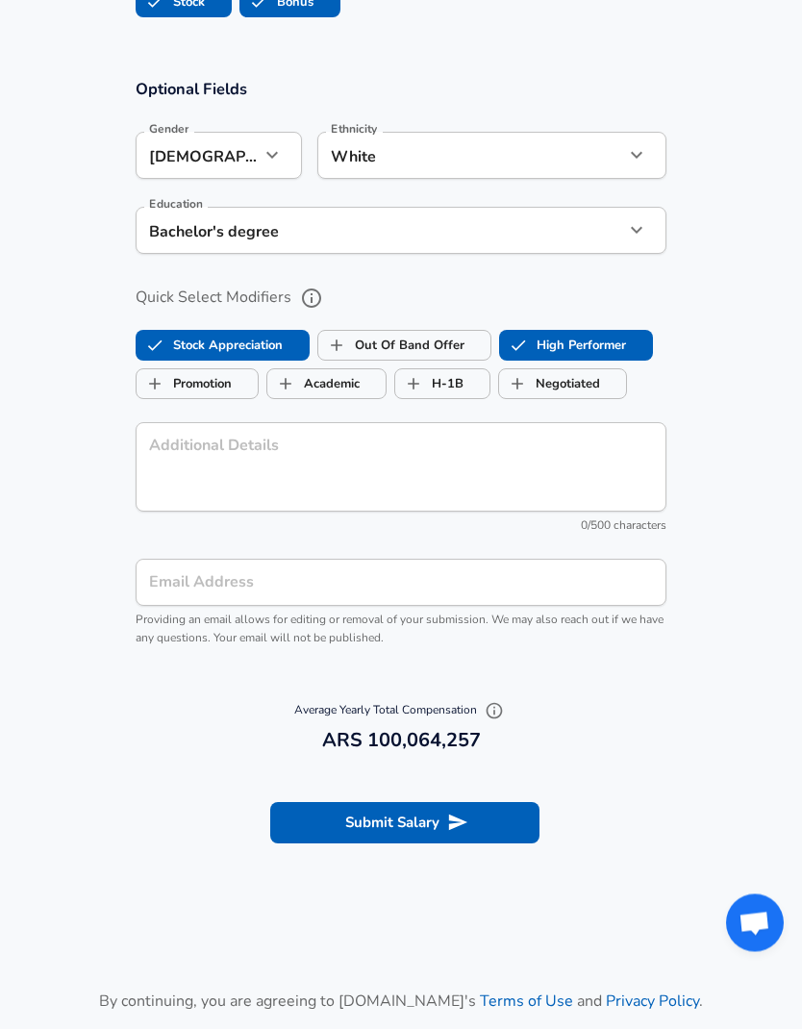
scroll to position [2019, 0]
click at [611, 562] on input "Email Address" at bounding box center [401, 581] width 531 height 47
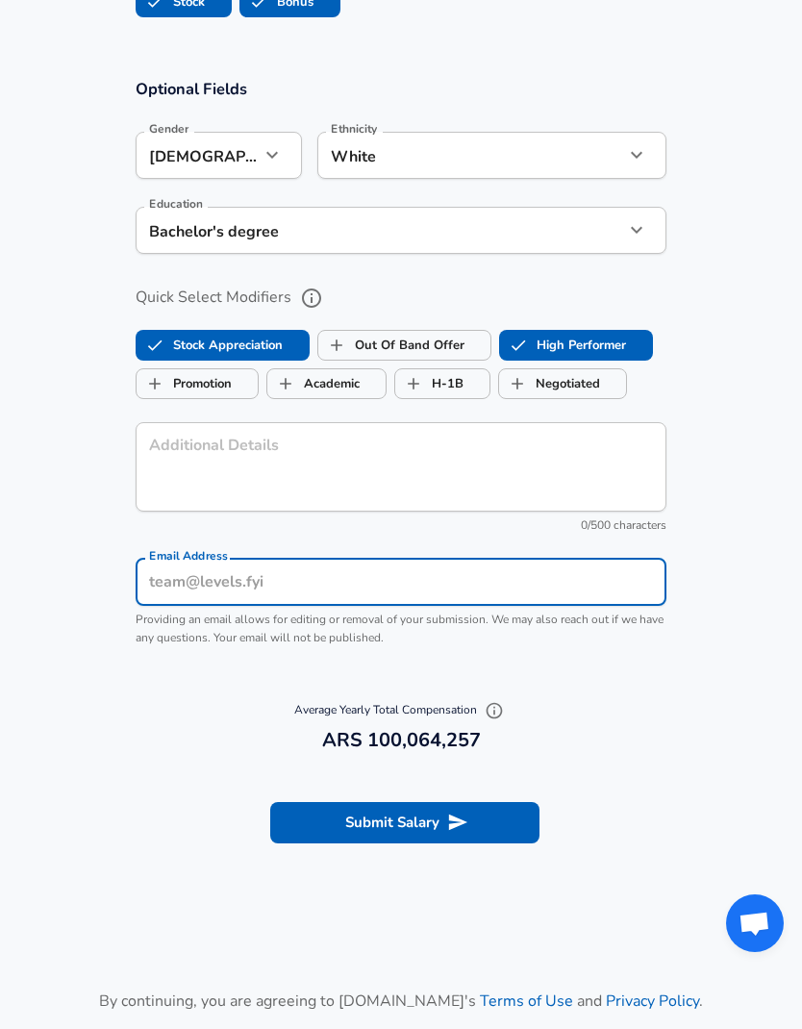
type input "[DOMAIN_NAME][EMAIL_ADDRESS][DOMAIN_NAME]"
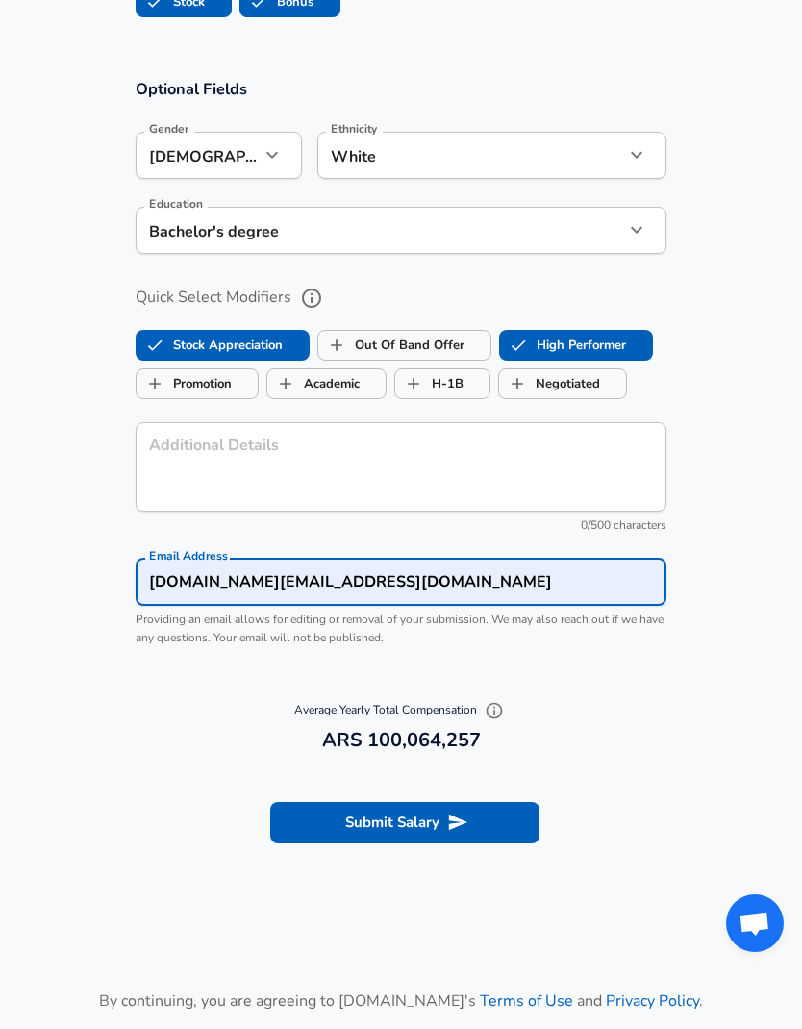
click at [506, 822] on button "Submit Salary" at bounding box center [404, 822] width 269 height 40
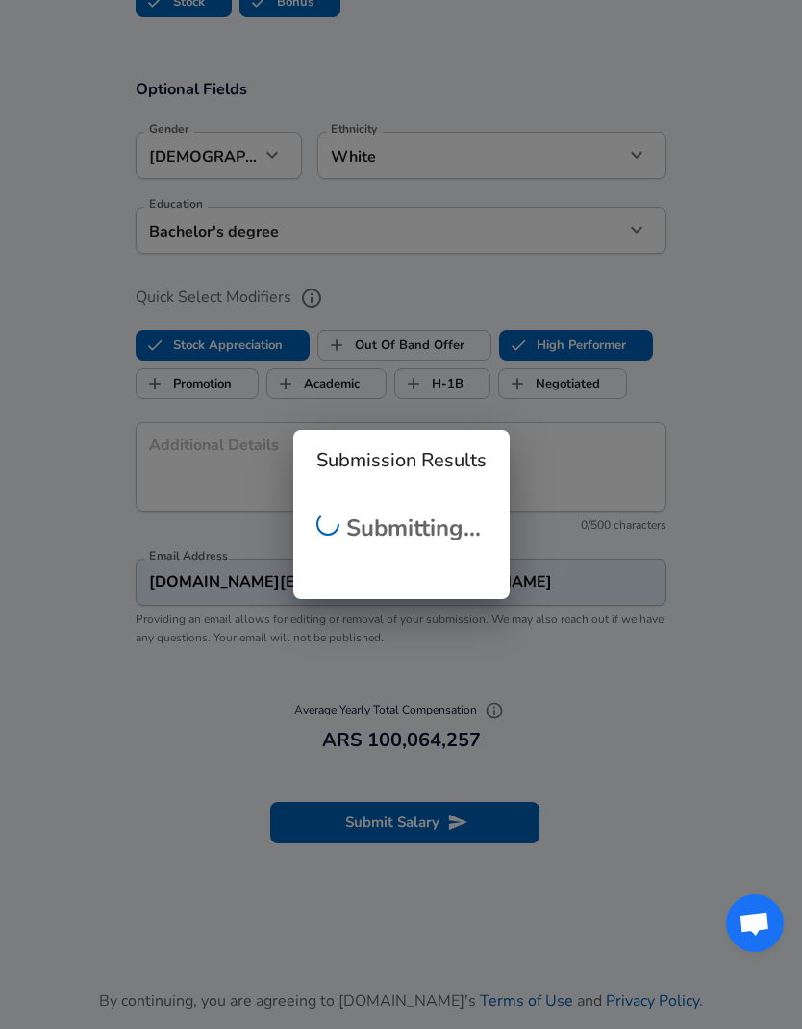
checkbox input "false"
